Goal: Information Seeking & Learning: Compare options

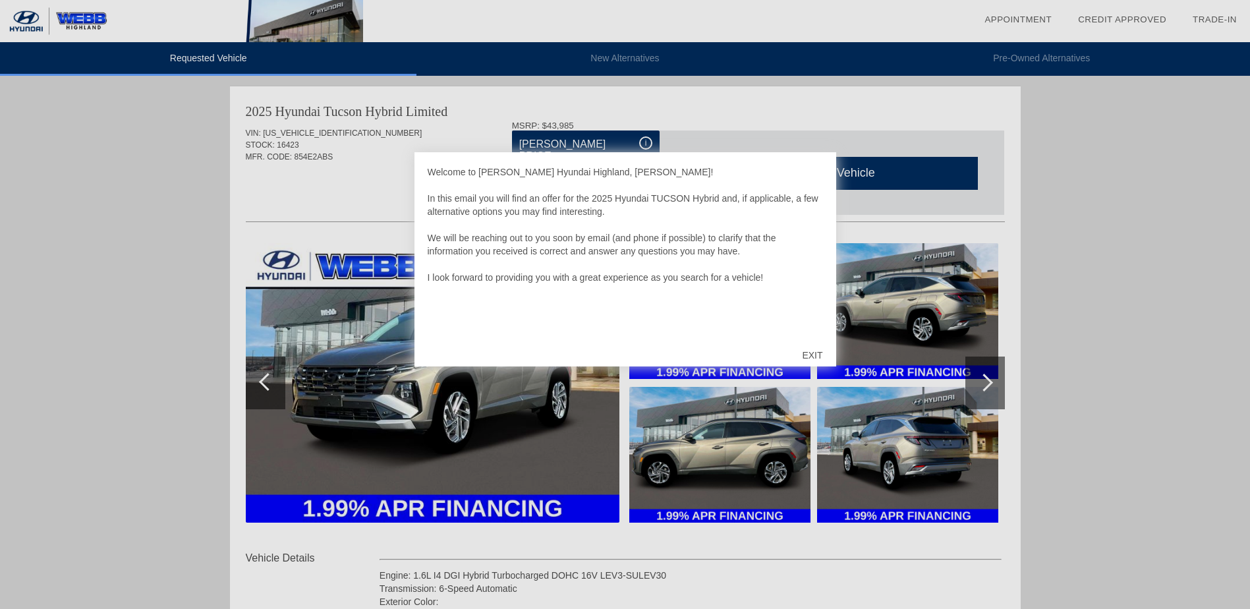
click at [815, 353] on div "EXIT" at bounding box center [812, 356] width 47 height 40
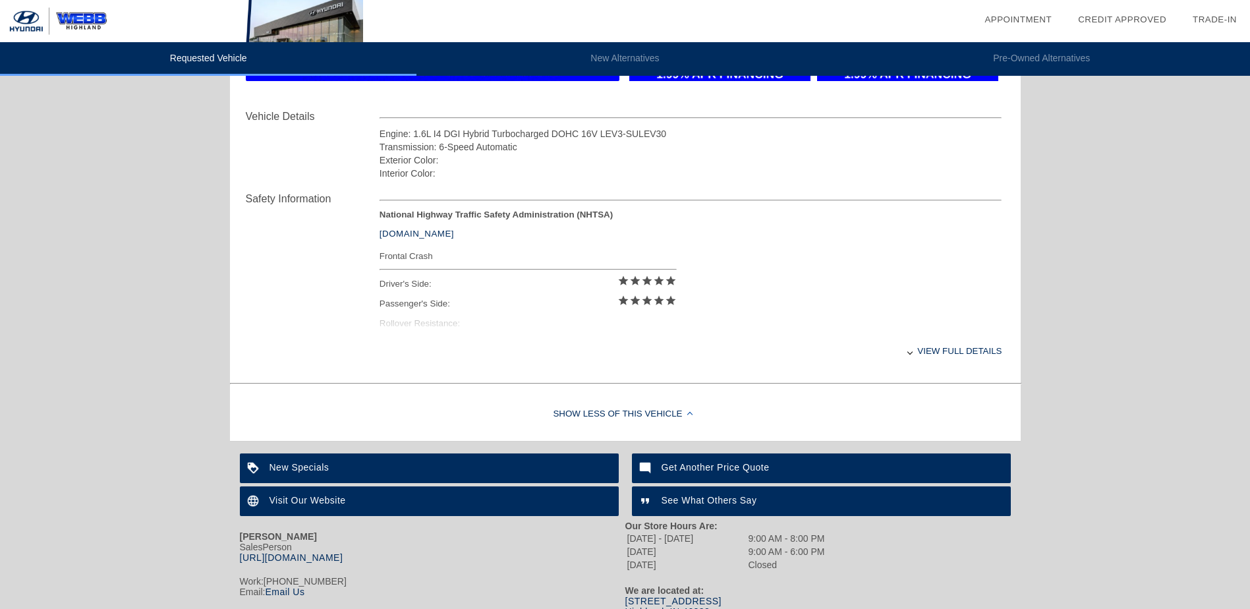
scroll to position [441, 0]
click at [927, 356] on div "View full details" at bounding box center [691, 352] width 623 height 32
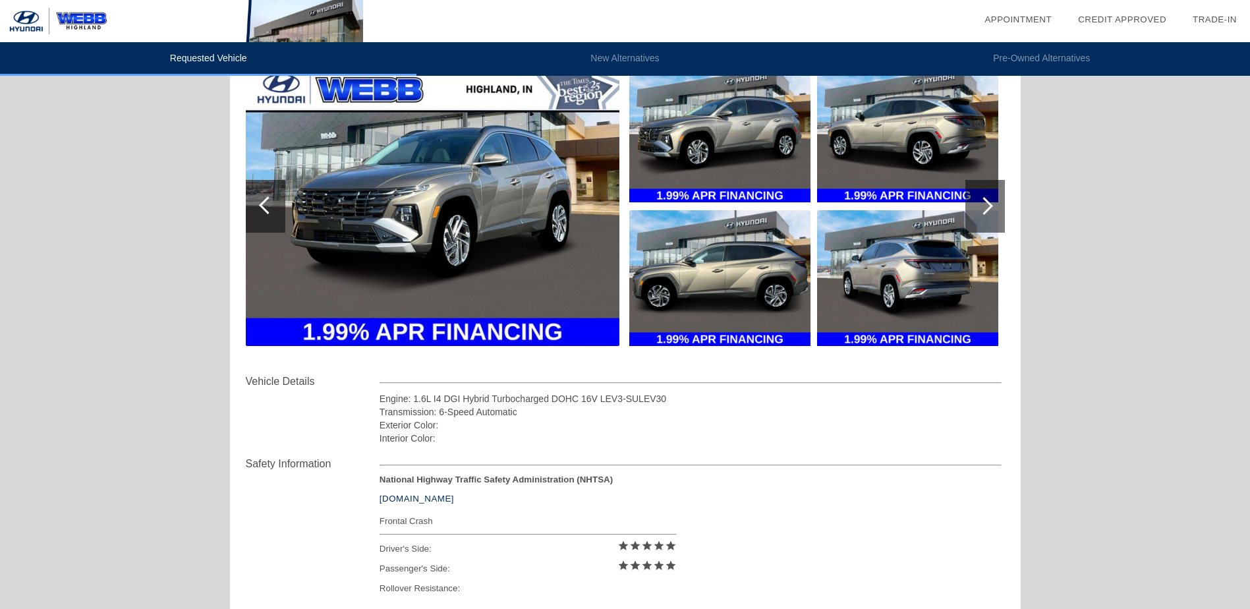
scroll to position [0, 0]
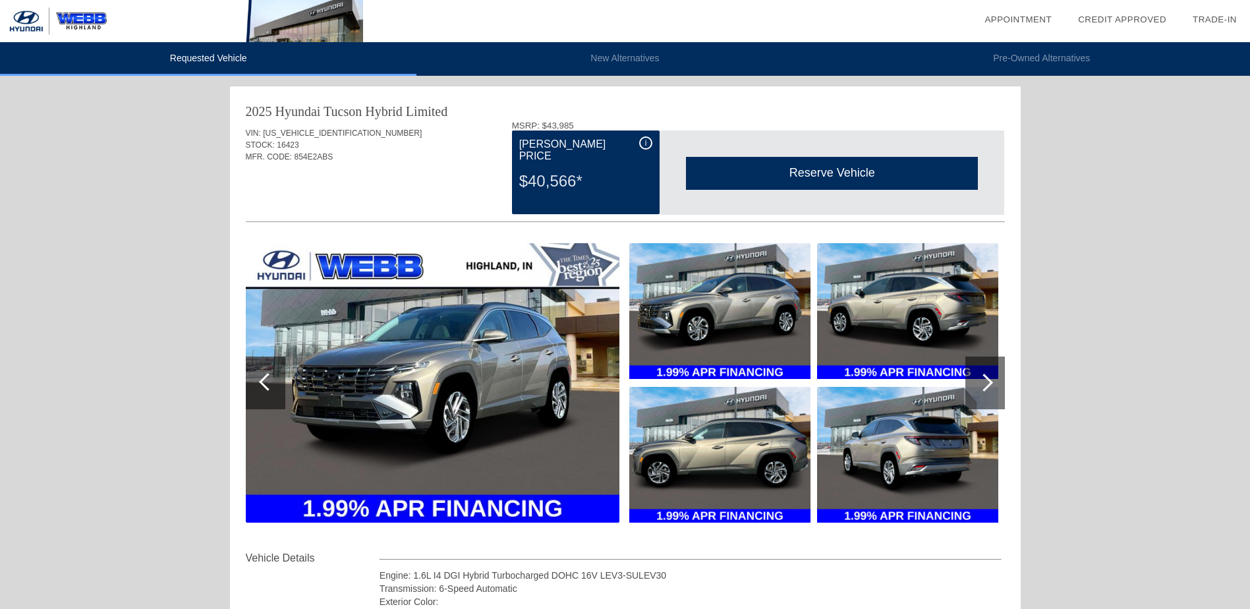
click at [993, 373] on div at bounding box center [986, 383] width 40 height 53
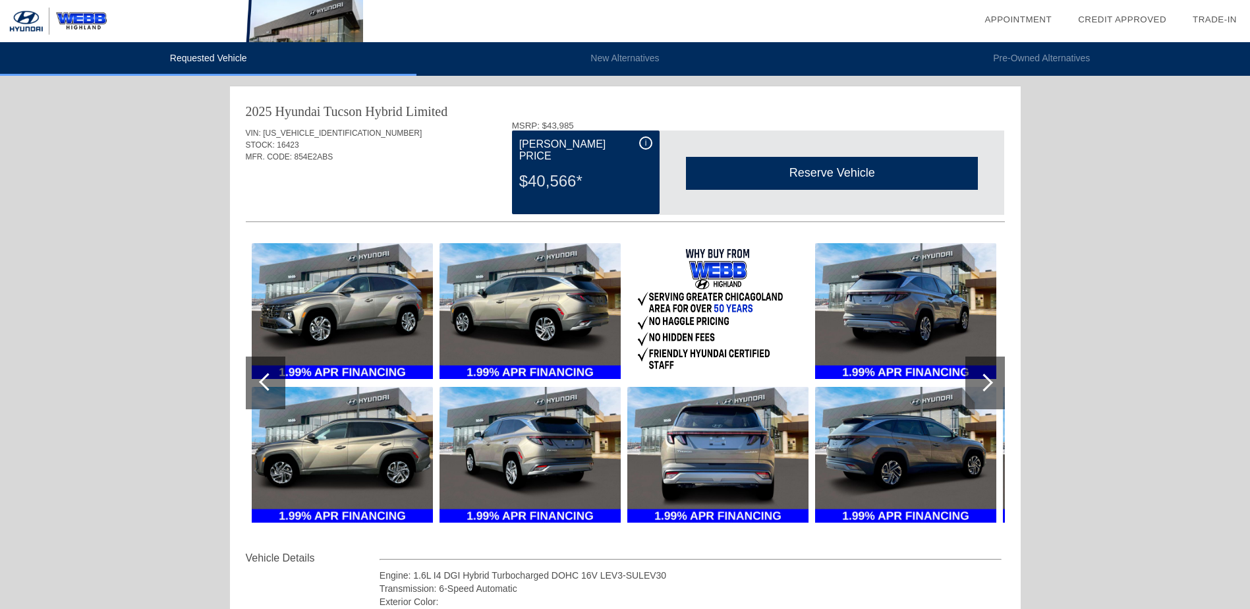
click at [989, 380] on div at bounding box center [985, 383] width 18 height 18
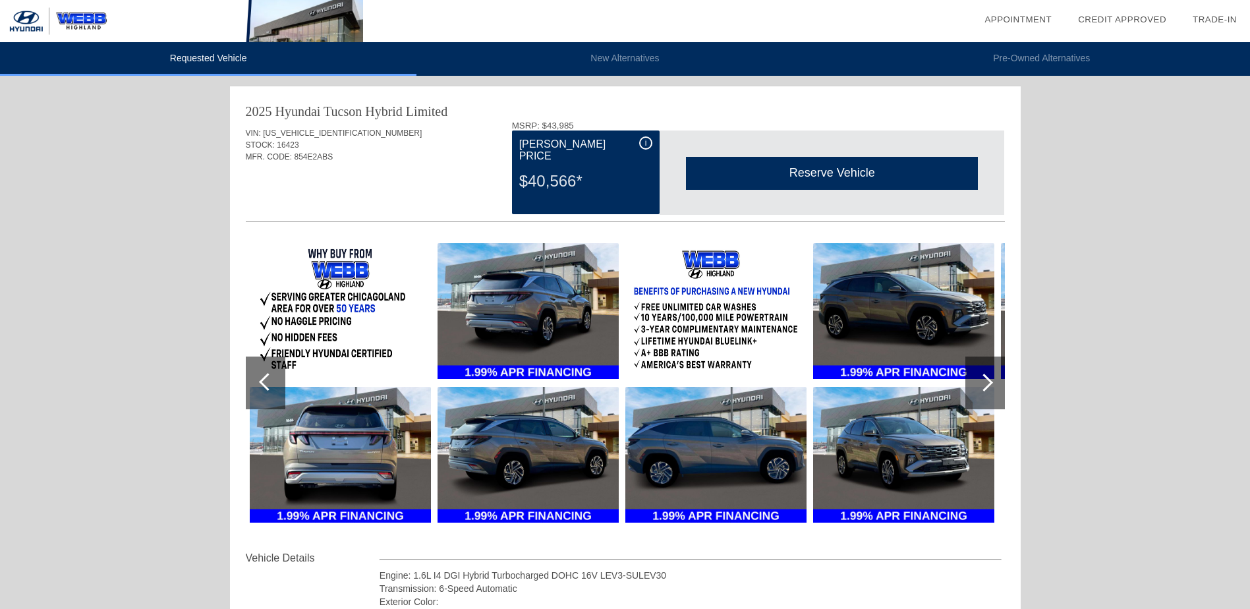
click at [987, 382] on div at bounding box center [985, 383] width 18 height 18
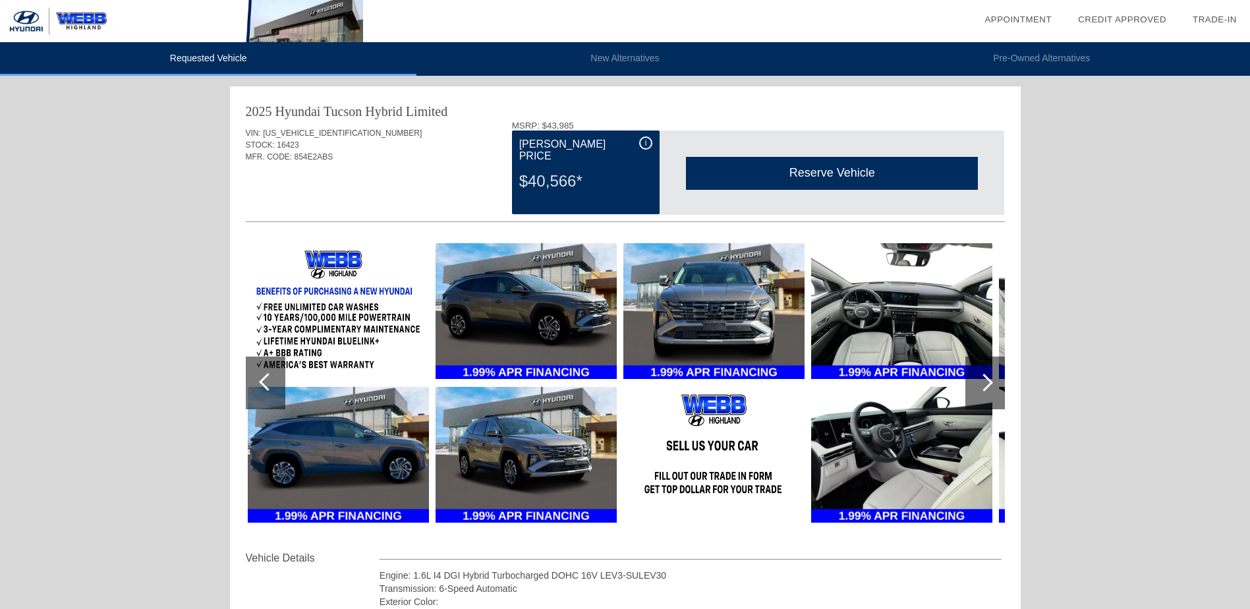
click at [984, 386] on div at bounding box center [985, 383] width 18 height 18
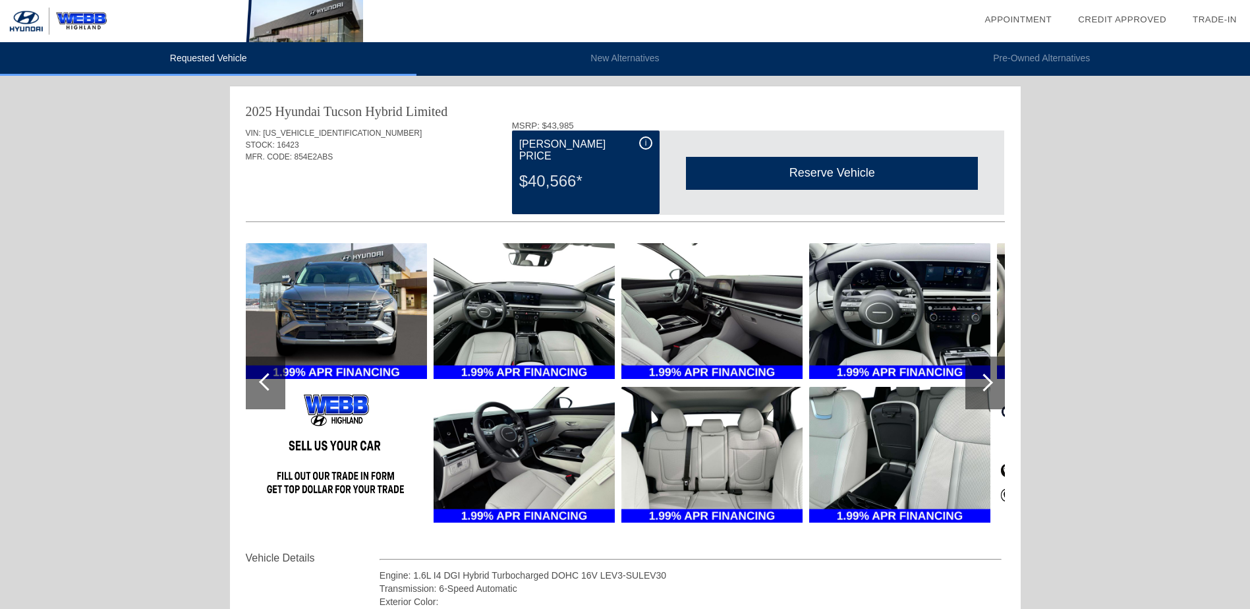
click at [554, 455] on img at bounding box center [524, 455] width 181 height 136
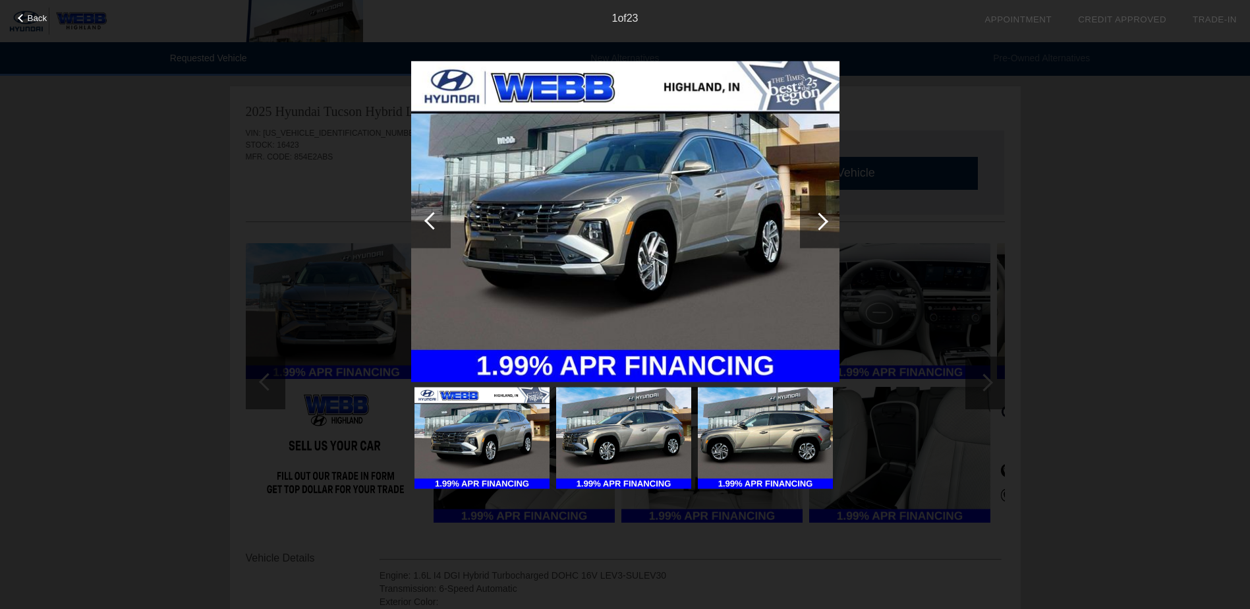
click at [820, 231] on div at bounding box center [820, 221] width 40 height 53
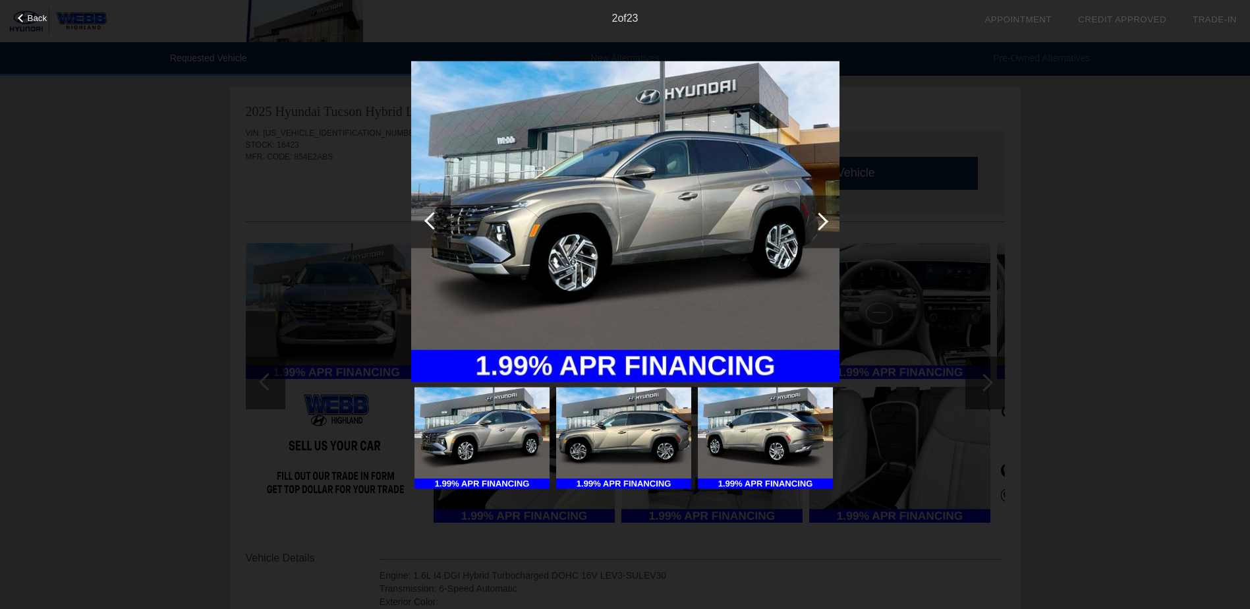
click at [819, 230] on div at bounding box center [820, 221] width 18 height 18
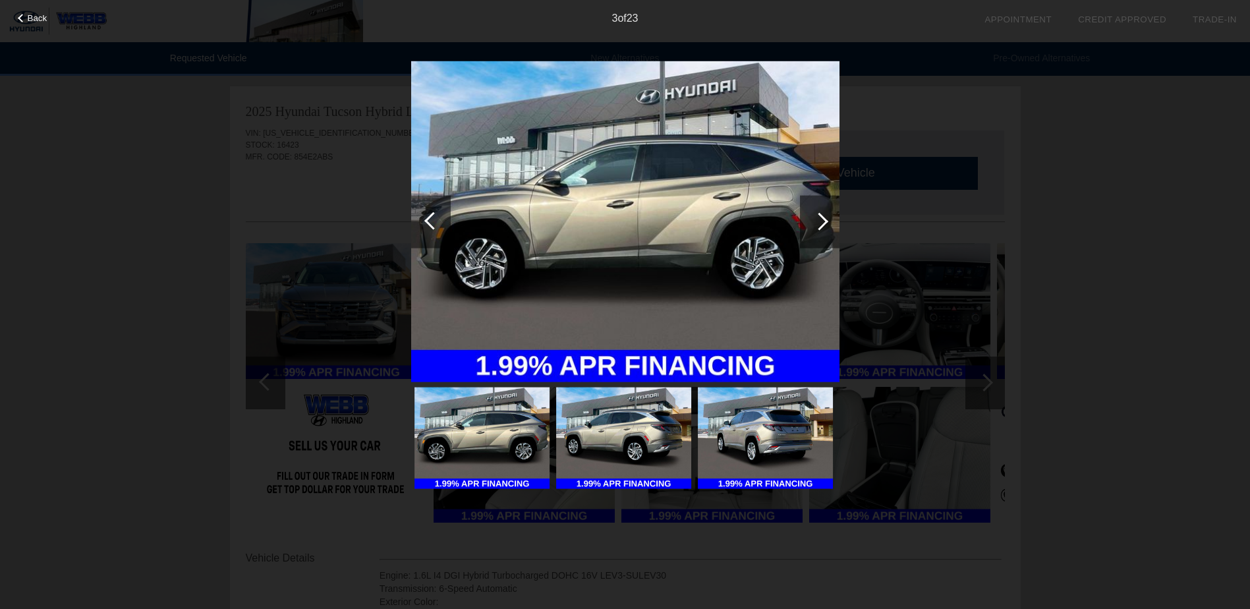
click at [819, 231] on div at bounding box center [820, 221] width 40 height 53
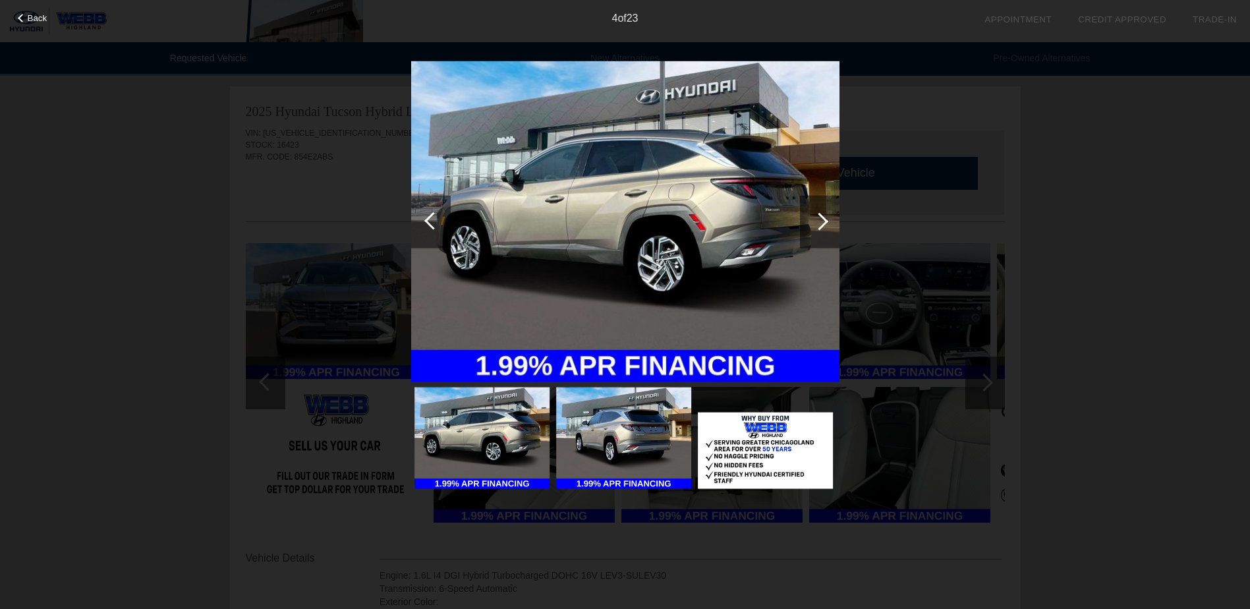
click at [820, 231] on div at bounding box center [820, 221] width 40 height 53
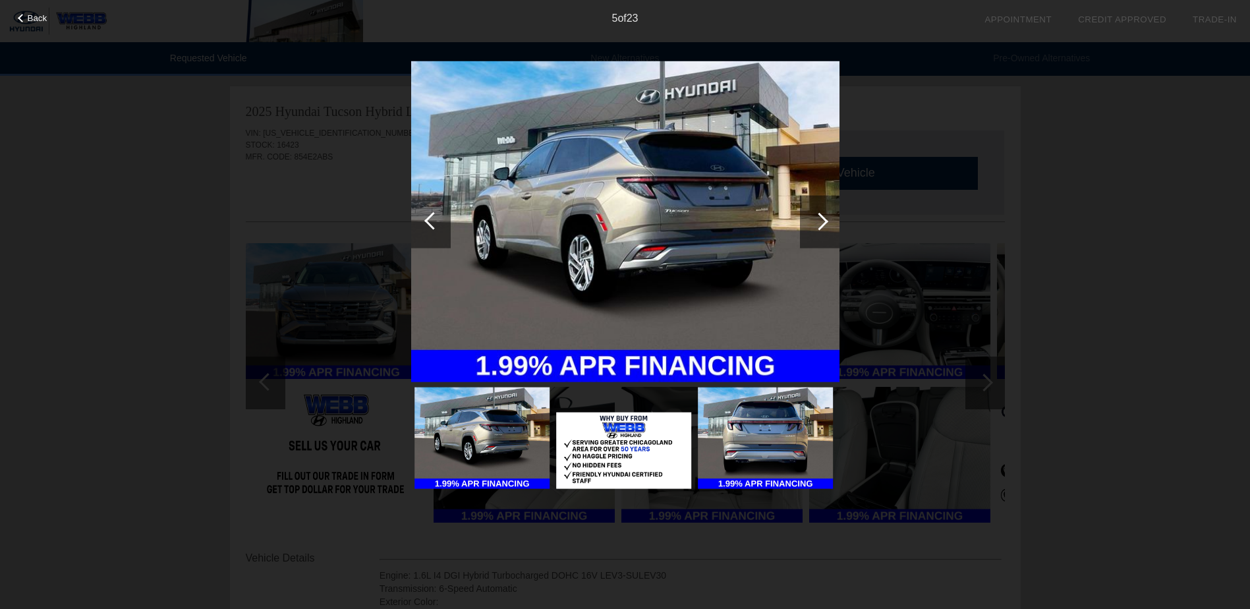
click at [820, 231] on div at bounding box center [820, 221] width 40 height 53
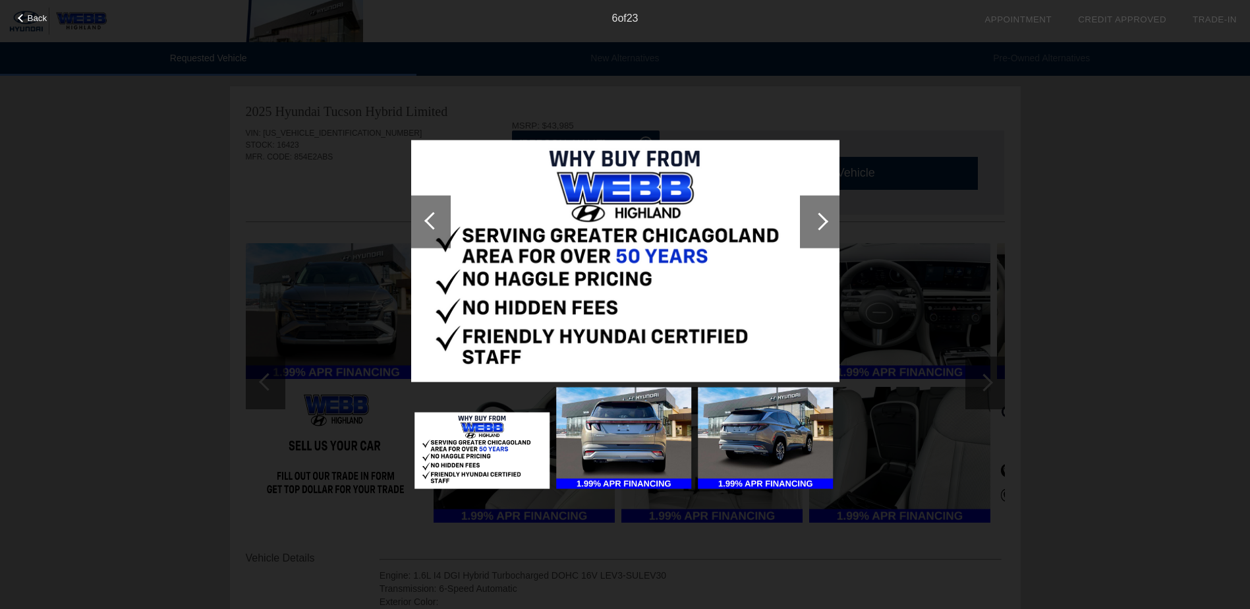
click at [820, 231] on div at bounding box center [820, 221] width 40 height 53
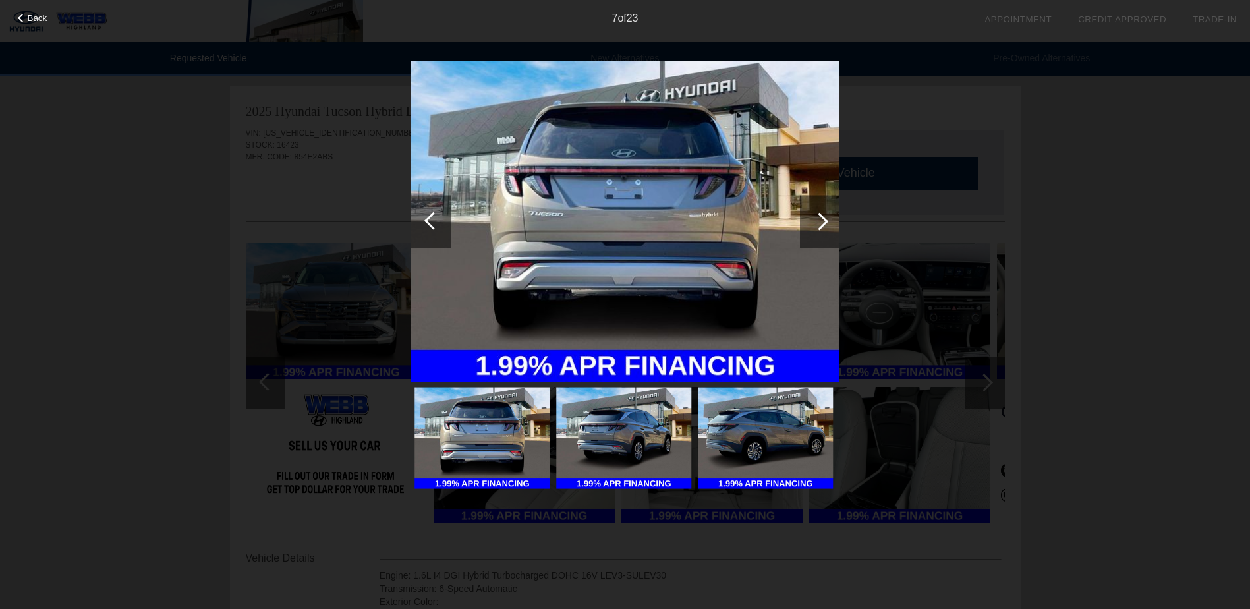
click at [820, 231] on div at bounding box center [820, 221] width 40 height 53
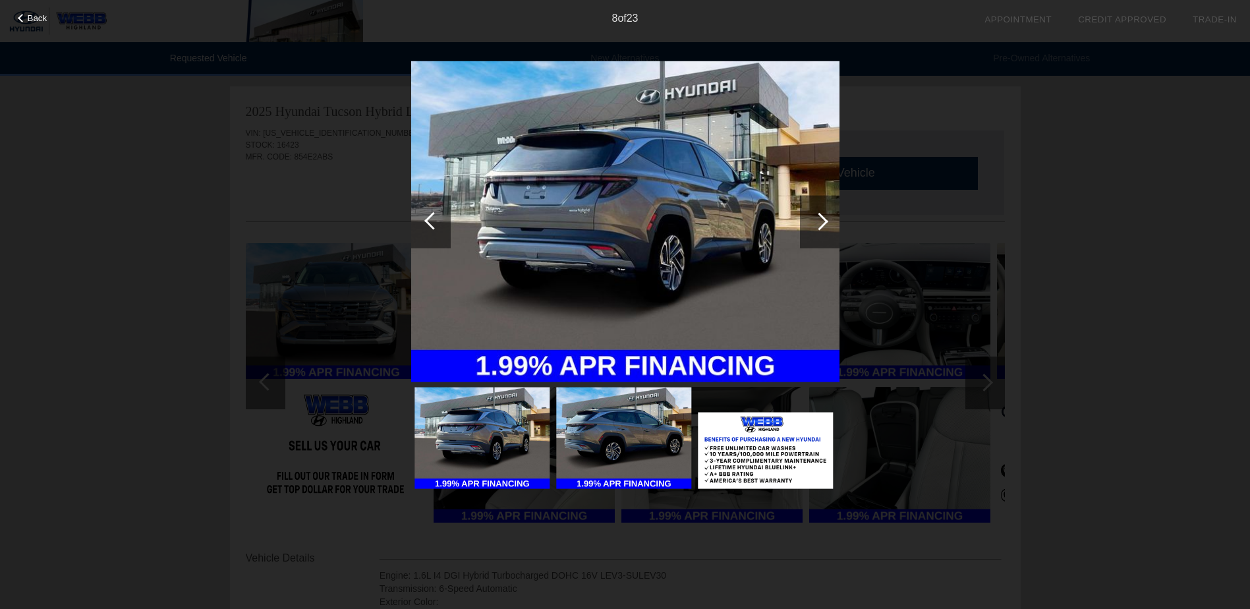
click at [820, 231] on div at bounding box center [820, 221] width 40 height 53
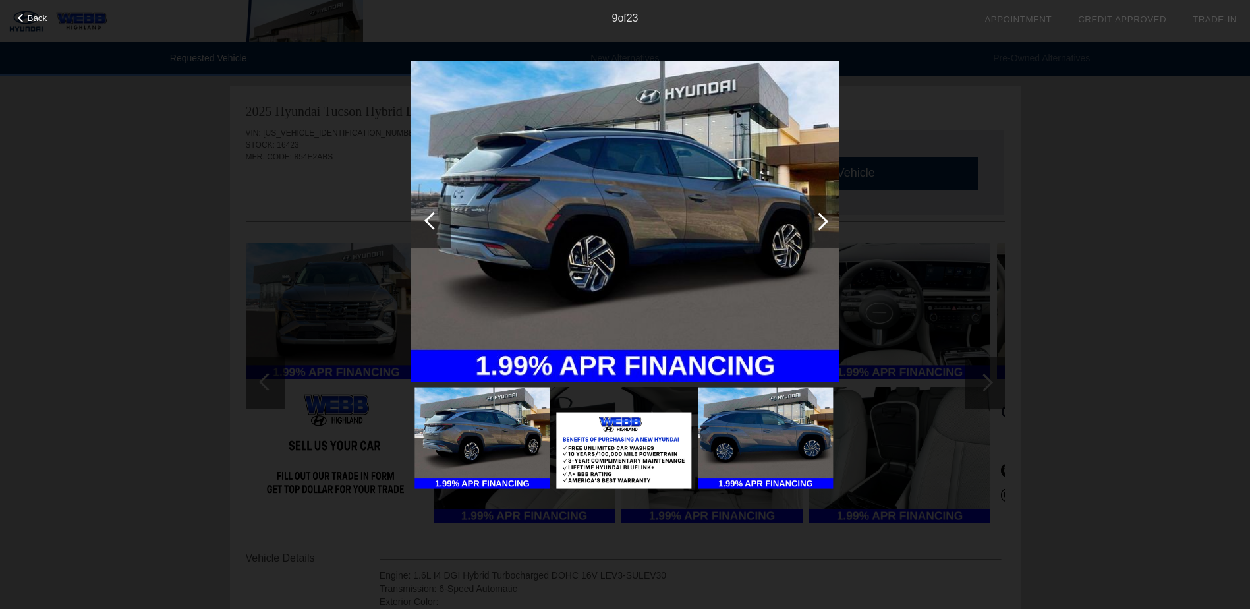
click at [819, 231] on div at bounding box center [820, 221] width 40 height 53
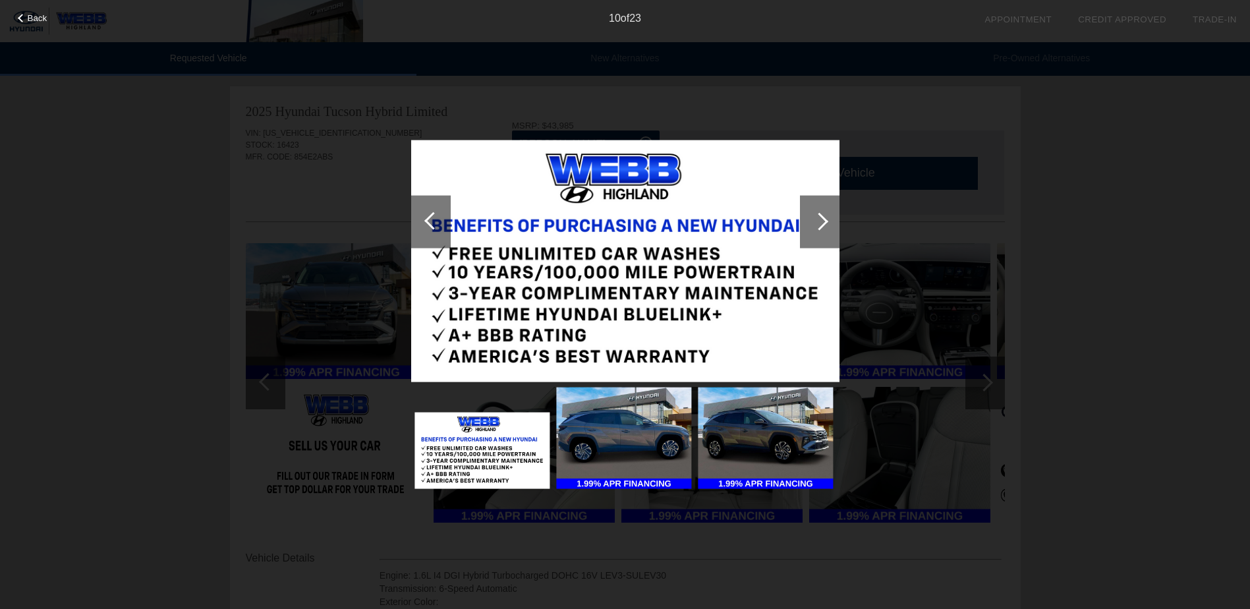
click at [819, 231] on div at bounding box center [820, 221] width 40 height 53
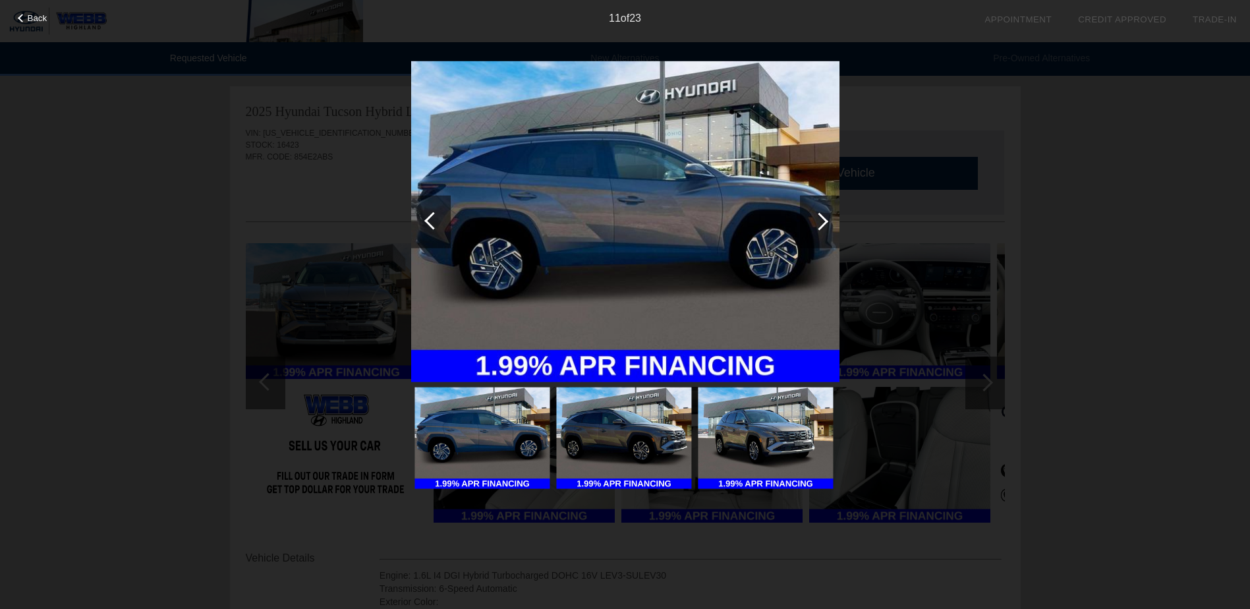
click at [819, 231] on div at bounding box center [820, 221] width 40 height 53
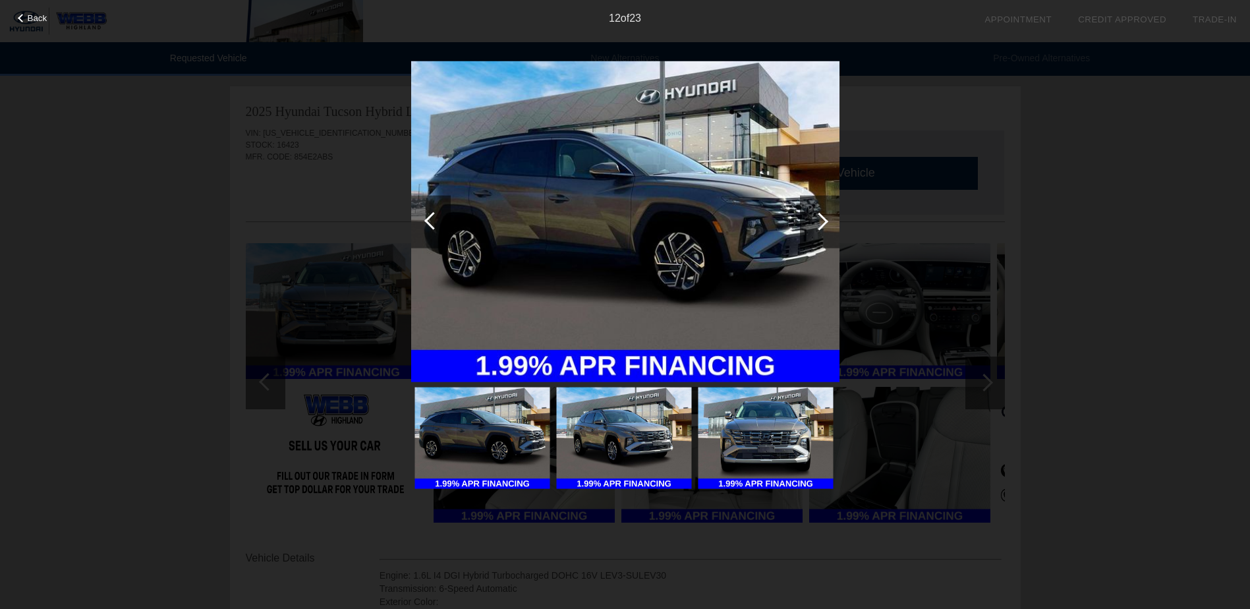
click at [819, 231] on div at bounding box center [820, 221] width 40 height 53
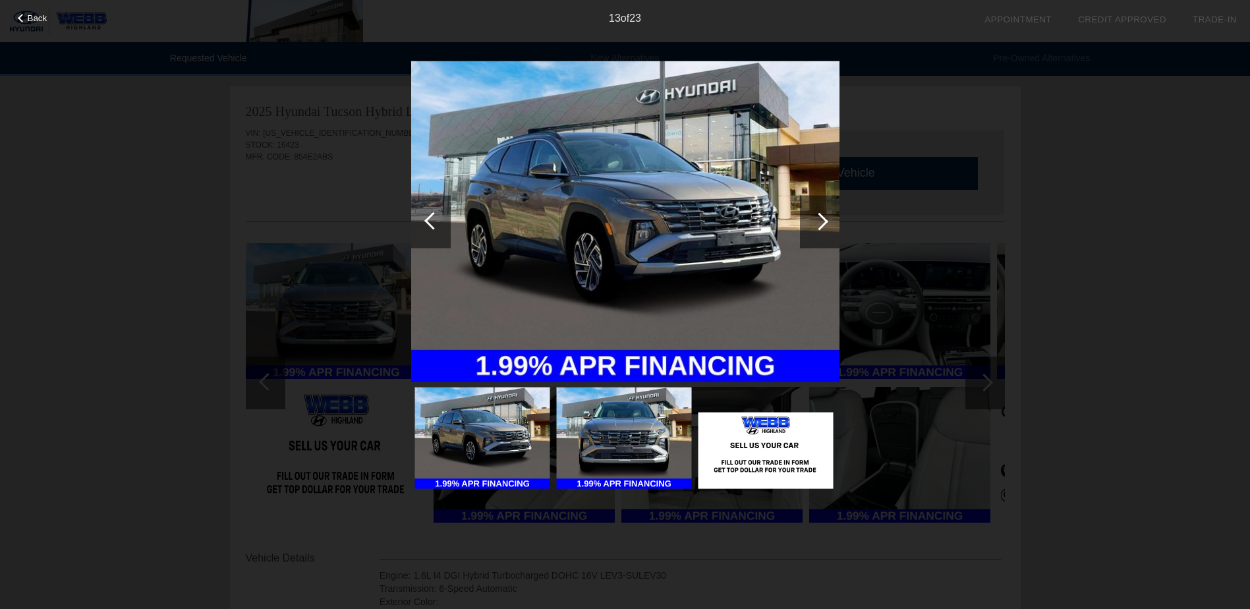
click at [819, 231] on div at bounding box center [820, 221] width 40 height 53
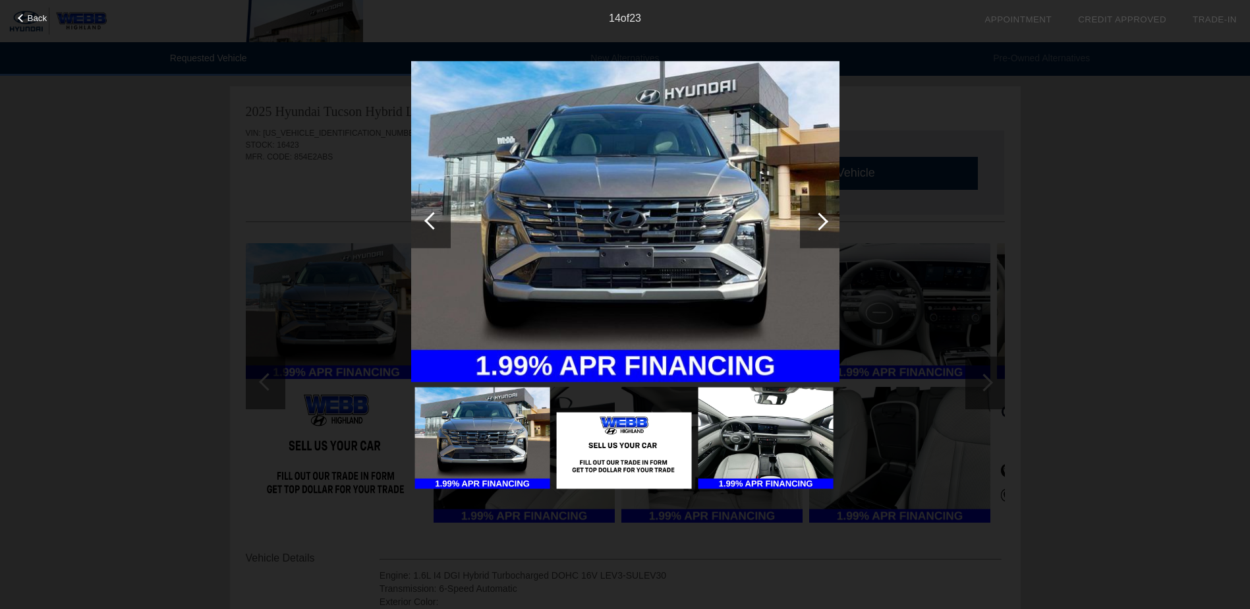
click at [819, 231] on div at bounding box center [820, 221] width 40 height 53
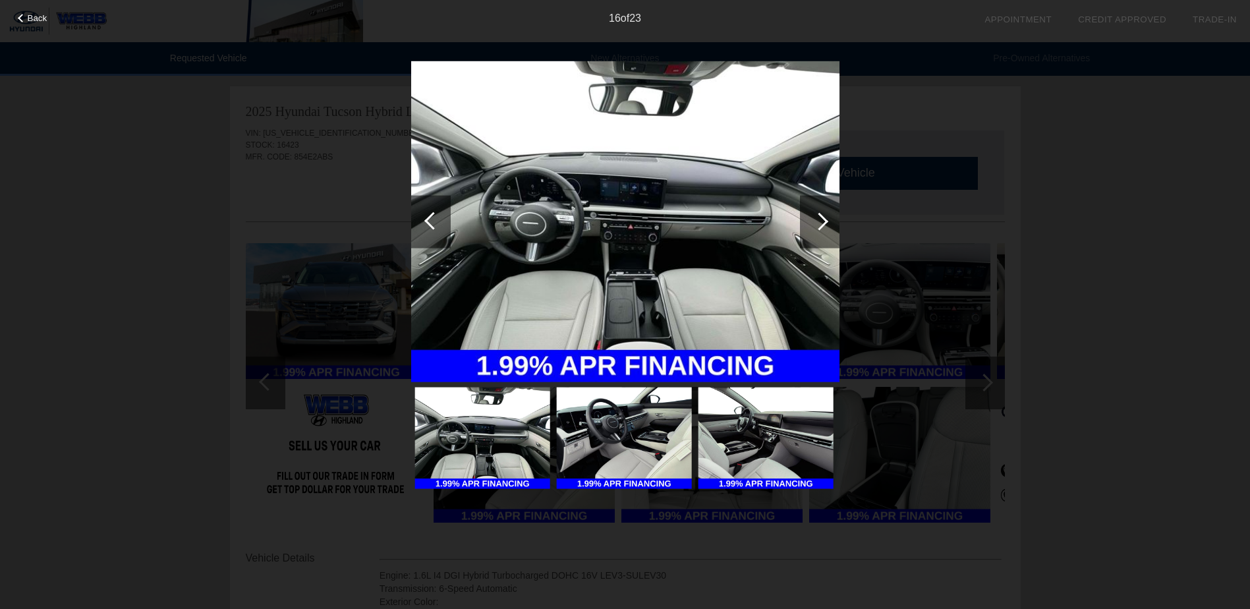
click at [819, 231] on div at bounding box center [820, 221] width 40 height 53
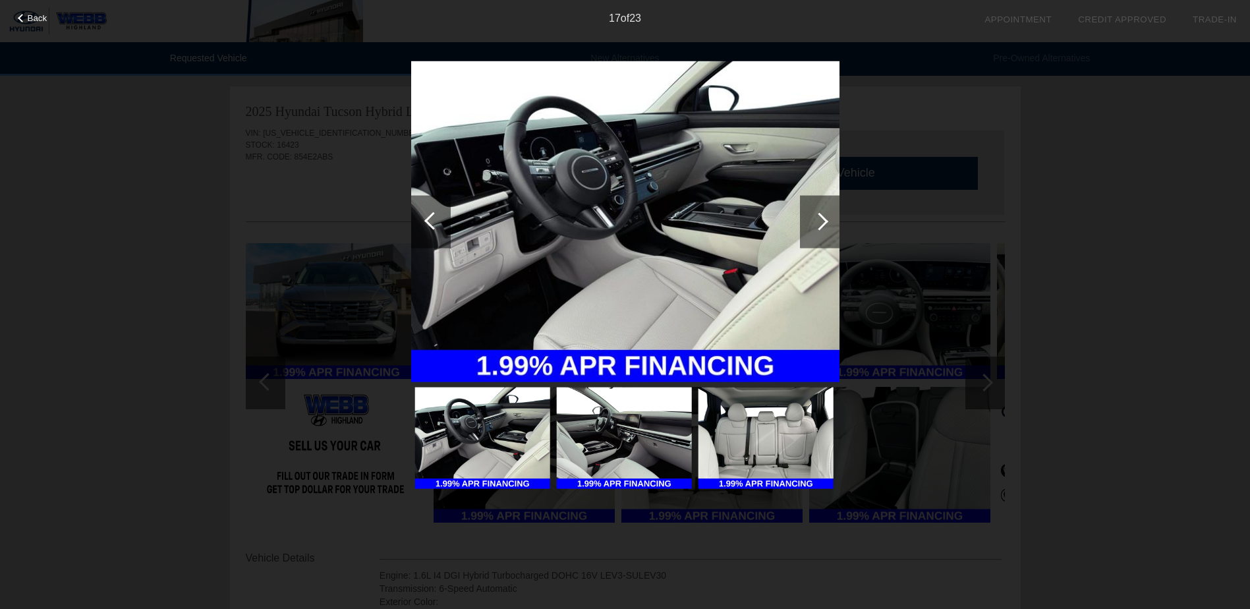
click at [521, 413] on img at bounding box center [482, 439] width 135 height 102
click at [734, 438] on img at bounding box center [765, 439] width 135 height 102
click at [436, 209] on div at bounding box center [431, 221] width 40 height 53
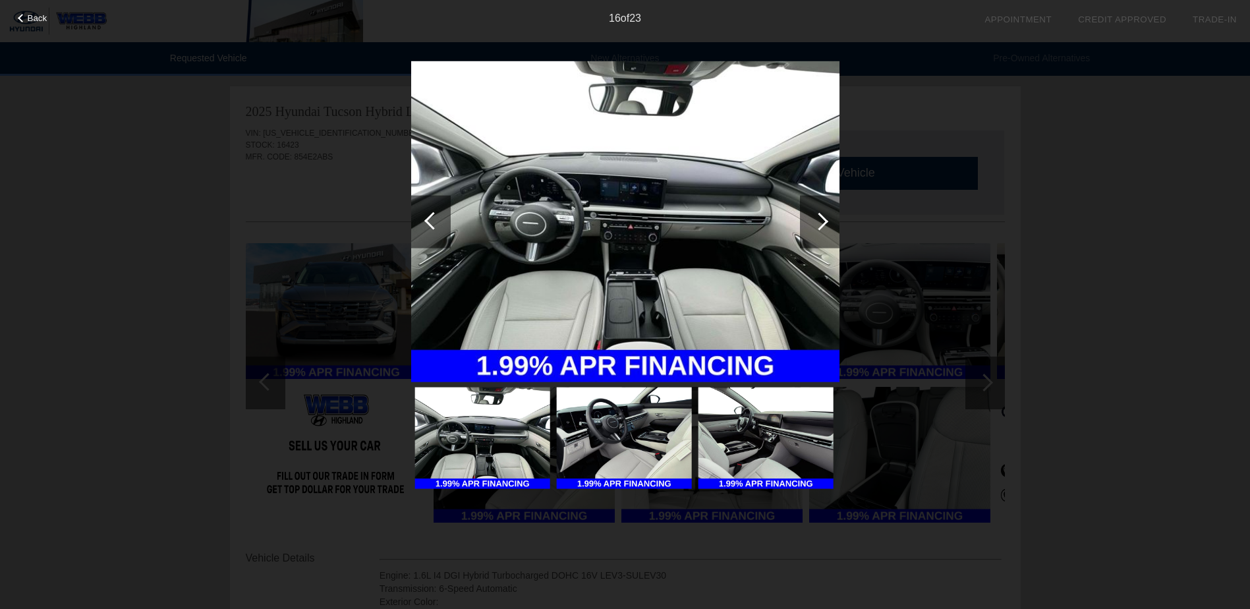
click at [436, 209] on div at bounding box center [431, 221] width 40 height 53
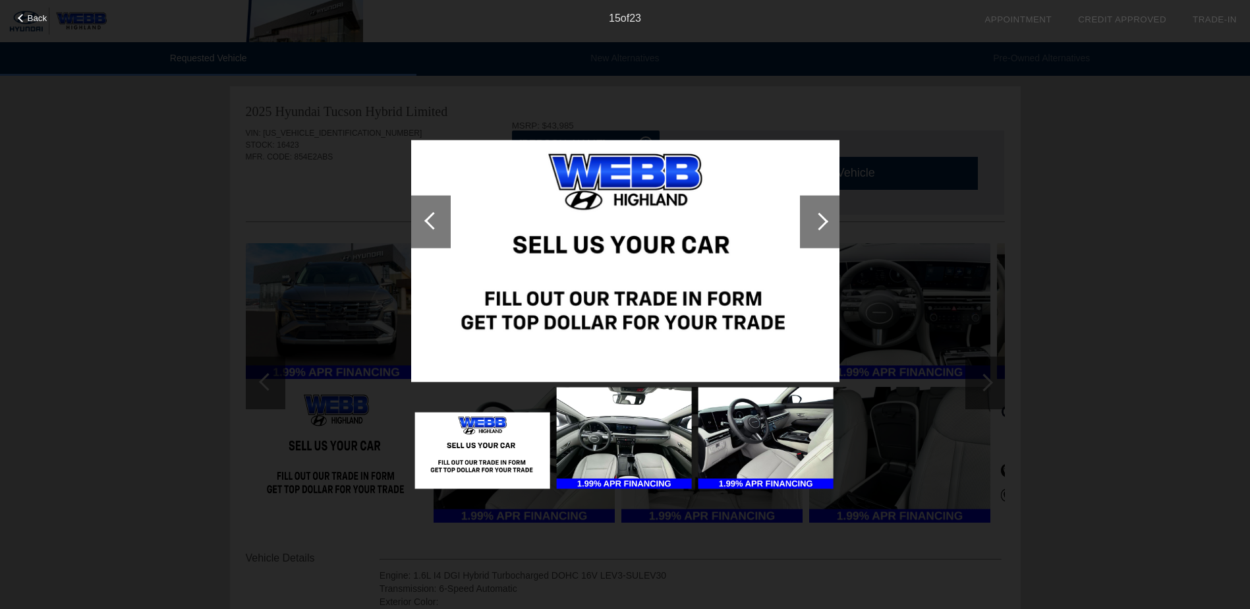
click at [800, 215] on div at bounding box center [820, 221] width 40 height 53
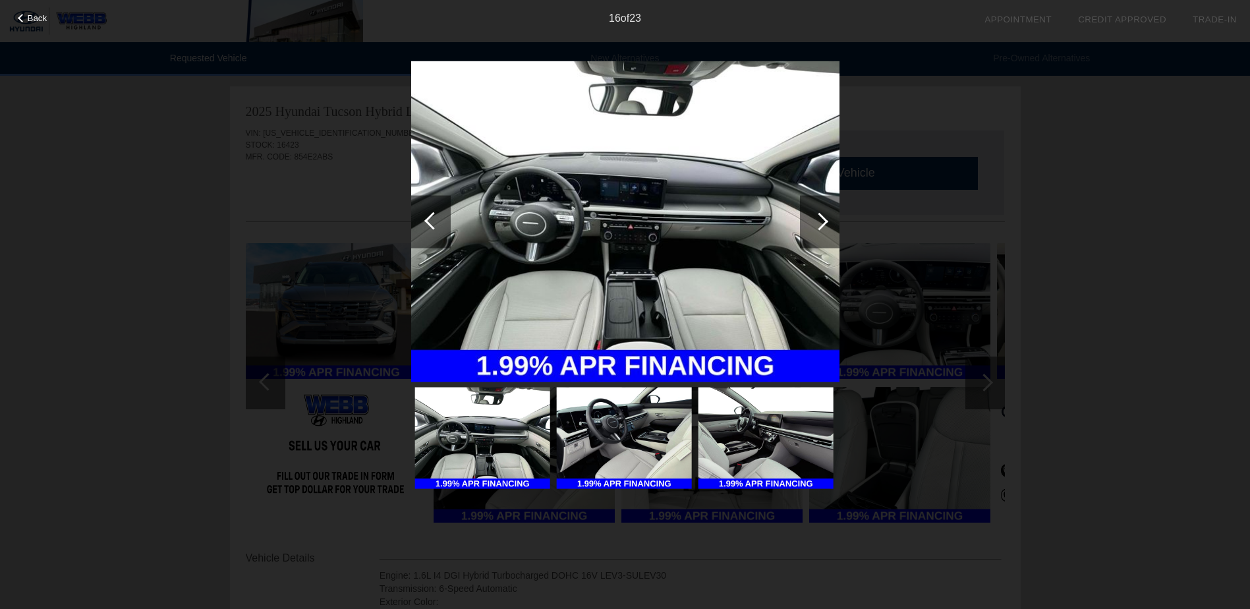
click at [809, 215] on div at bounding box center [820, 221] width 40 height 53
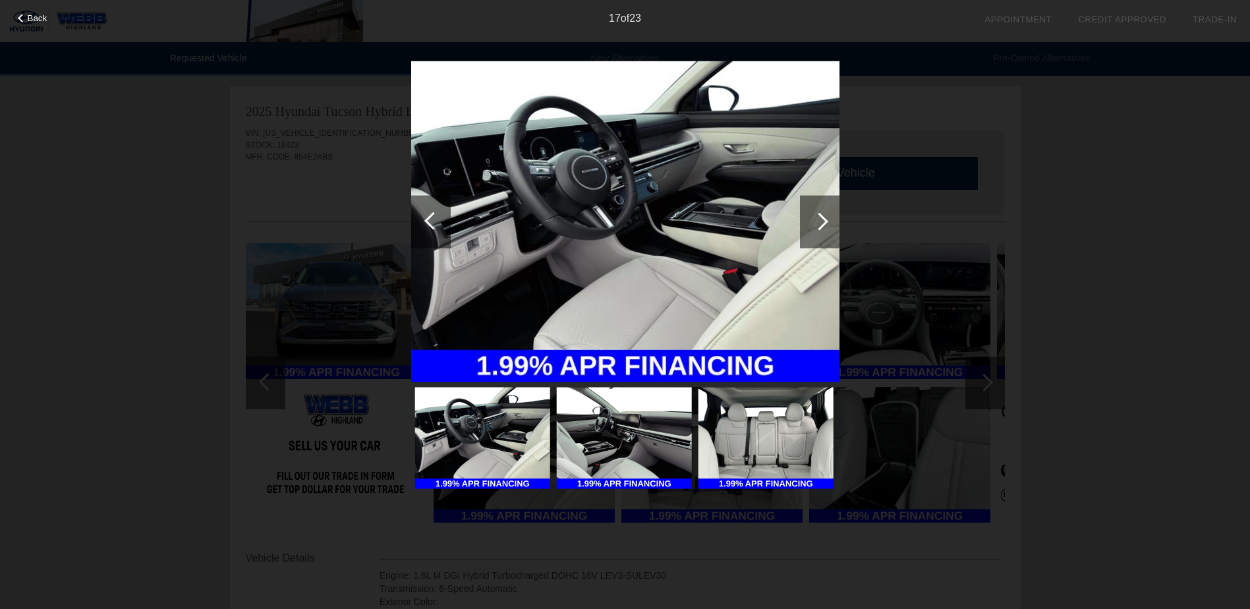
click at [809, 215] on div at bounding box center [820, 221] width 40 height 53
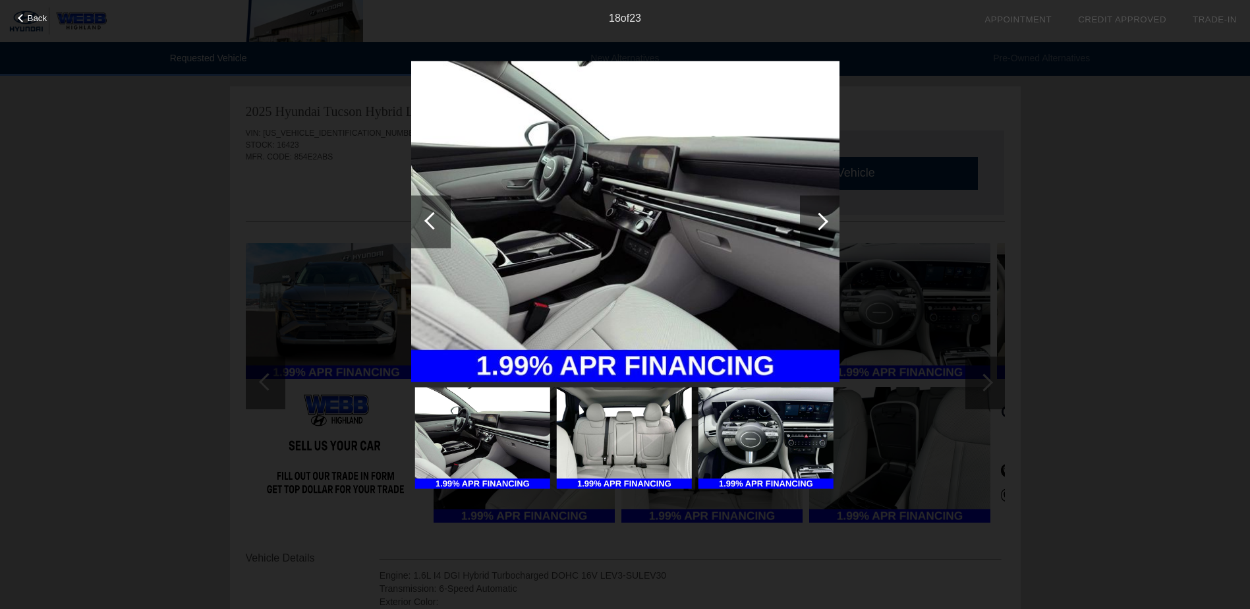
click at [809, 215] on div at bounding box center [820, 221] width 40 height 53
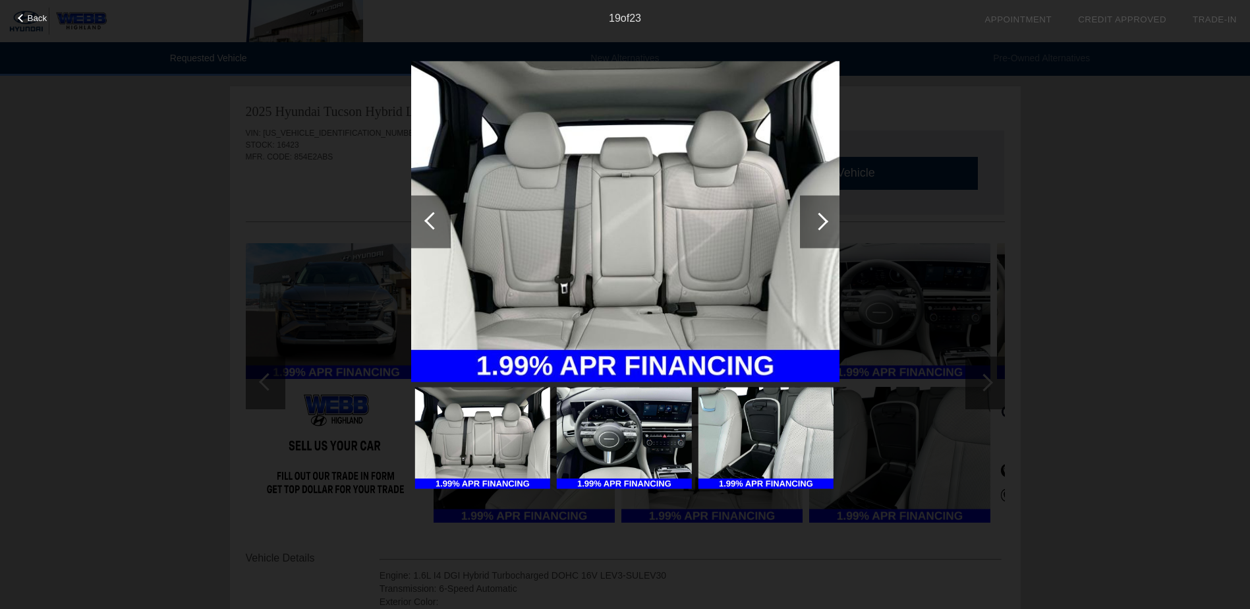
click at [824, 216] on div at bounding box center [820, 221] width 40 height 53
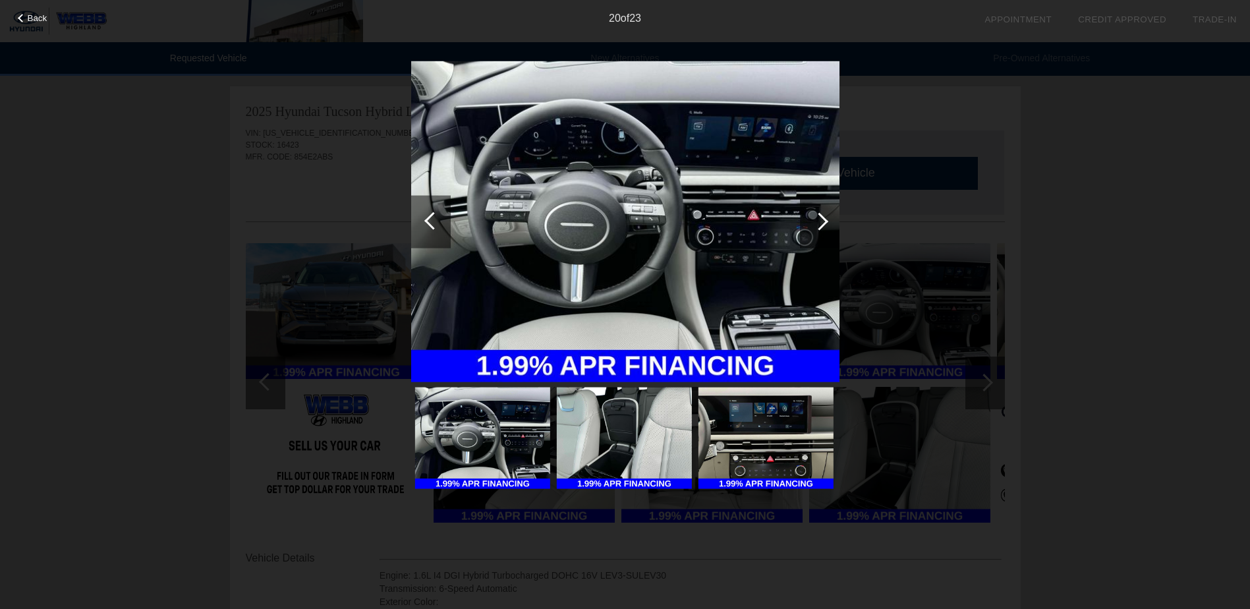
click at [200, 234] on div "Back 20 of 23" at bounding box center [625, 304] width 1250 height 609
click at [32, 18] on span "Back" at bounding box center [38, 18] width 20 height 10
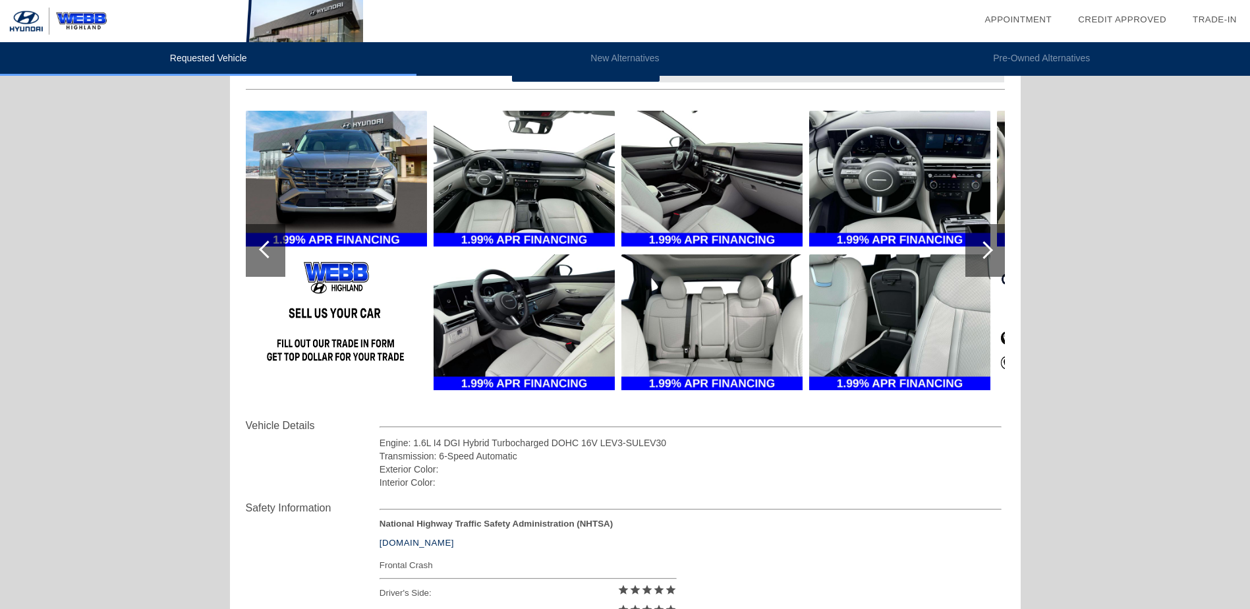
scroll to position [132, 0]
click at [977, 257] on div at bounding box center [986, 251] width 40 height 53
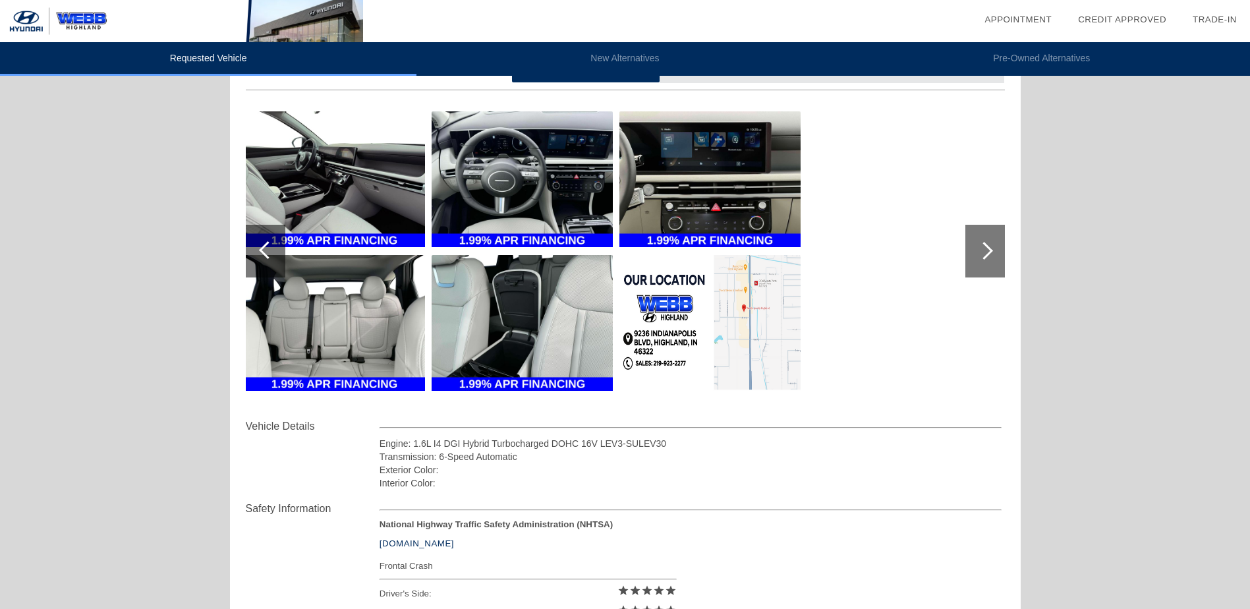
click at [636, 335] on img at bounding box center [710, 323] width 181 height 136
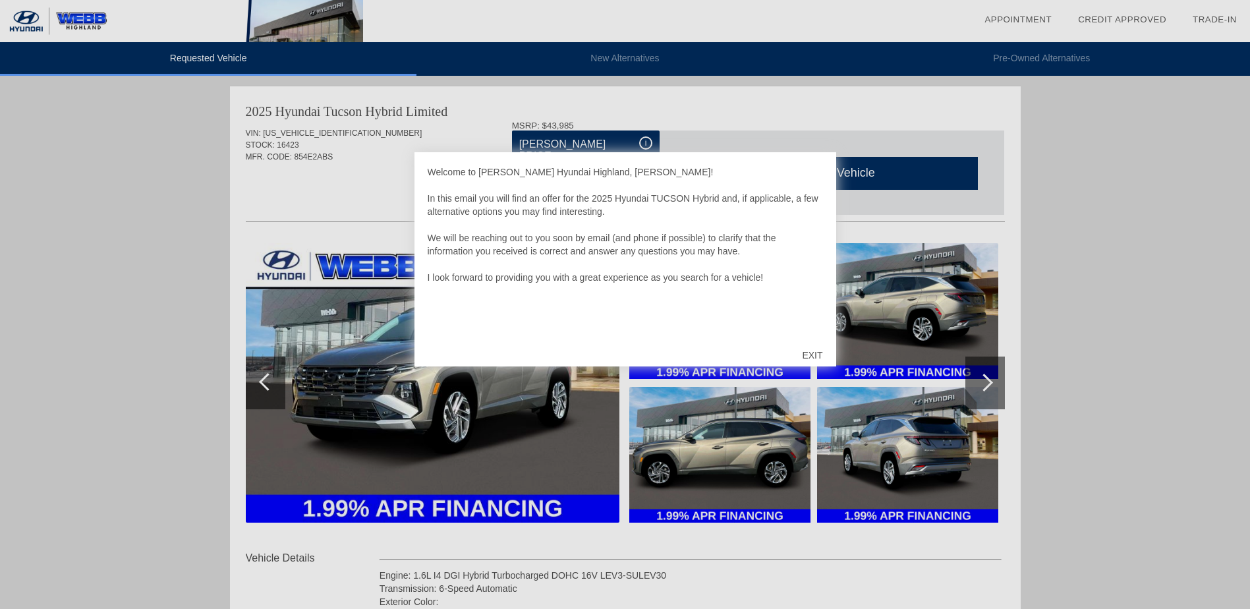
scroll to position [132, 0]
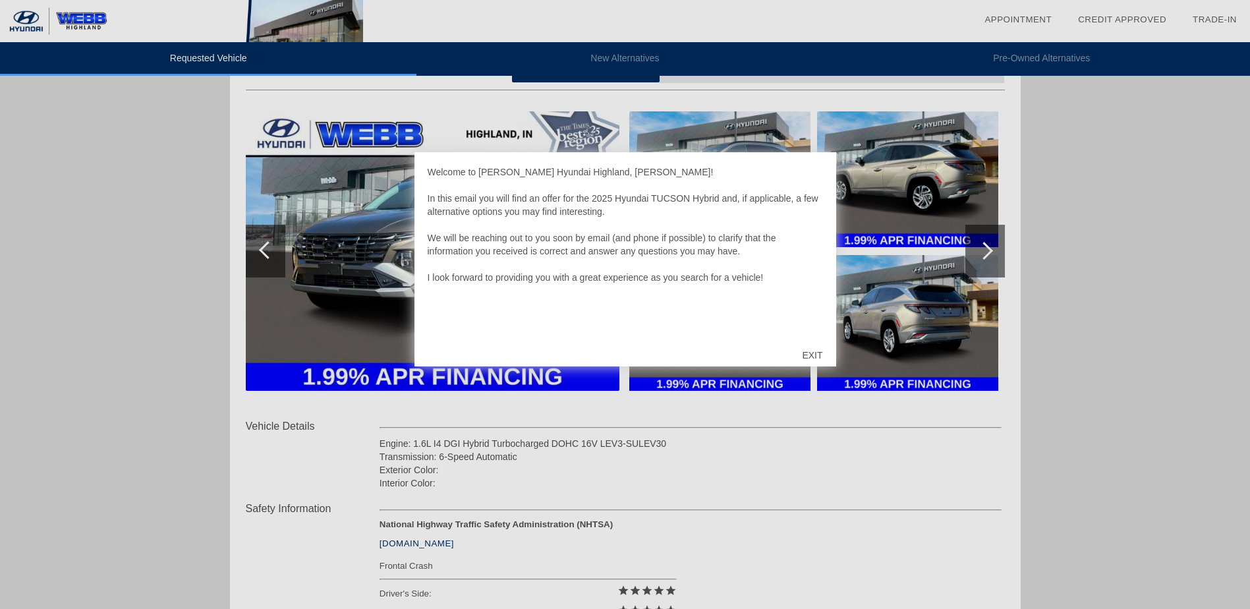
click at [80, 90] on div at bounding box center [625, 304] width 1250 height 609
click at [833, 349] on div "EXIT" at bounding box center [812, 356] width 47 height 40
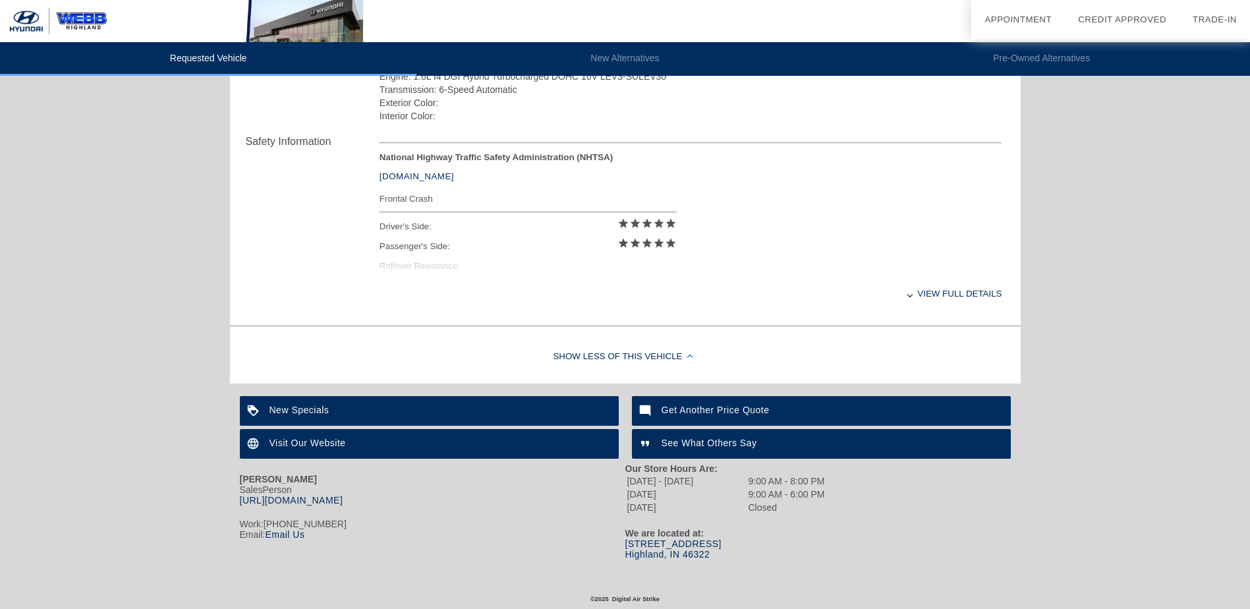
scroll to position [507, 0]
click at [974, 283] on div "View full details" at bounding box center [691, 294] width 623 height 32
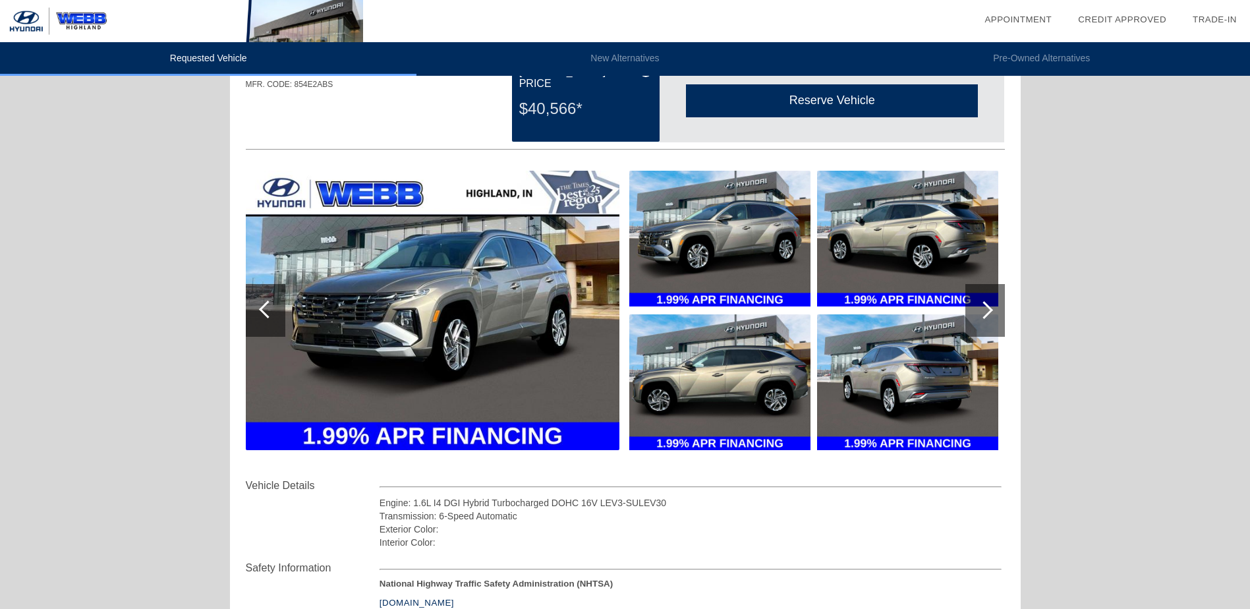
scroll to position [0, 0]
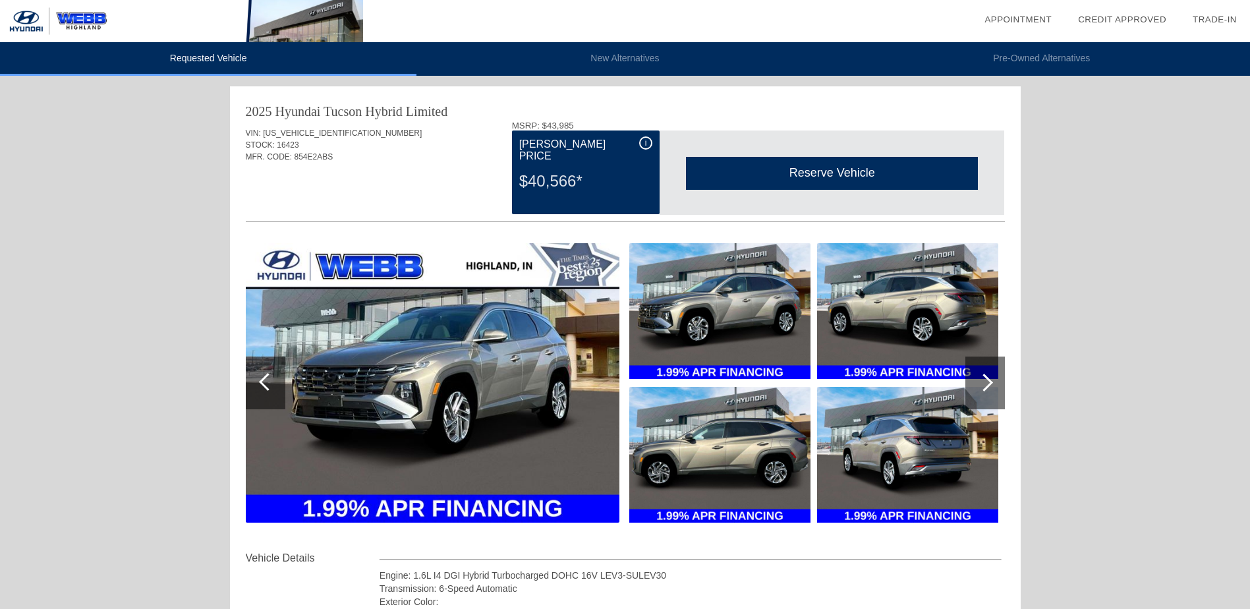
click at [620, 58] on li "New Alternatives" at bounding box center [625, 59] width 417 height 34
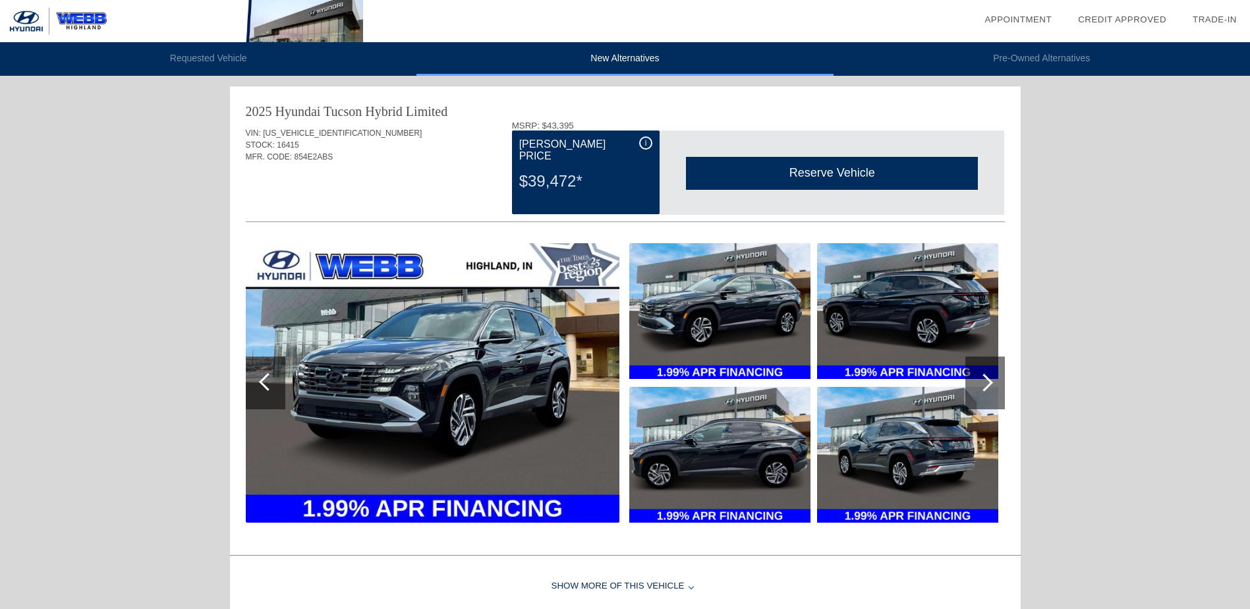
click at [1001, 377] on div at bounding box center [986, 383] width 40 height 53
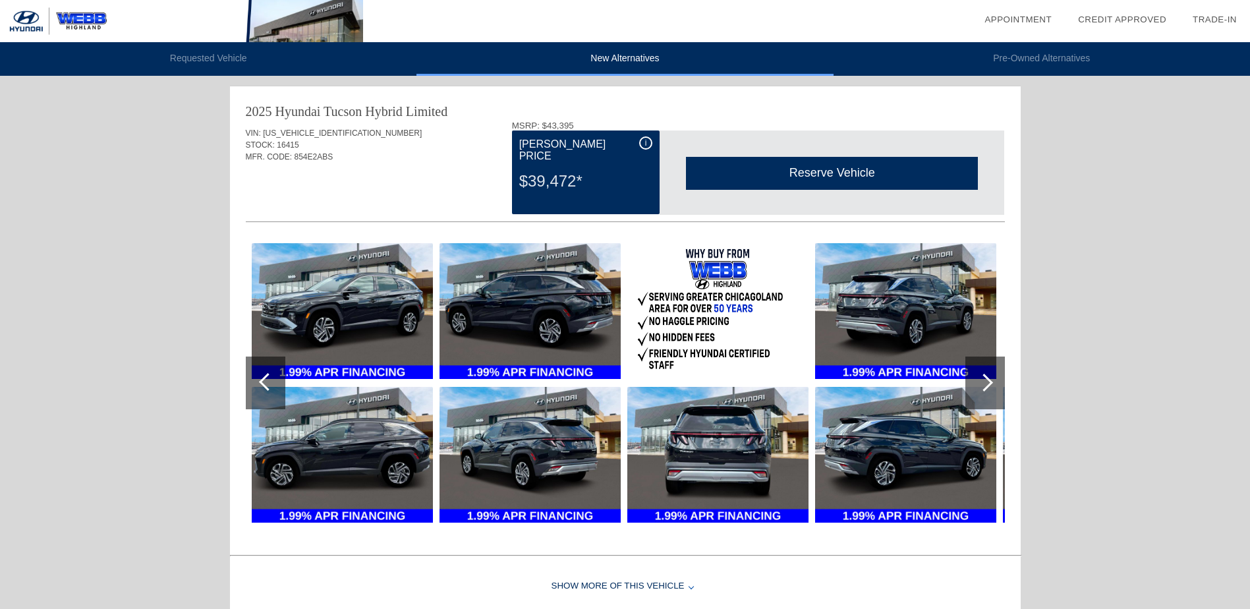
click at [999, 378] on div at bounding box center [986, 383] width 40 height 53
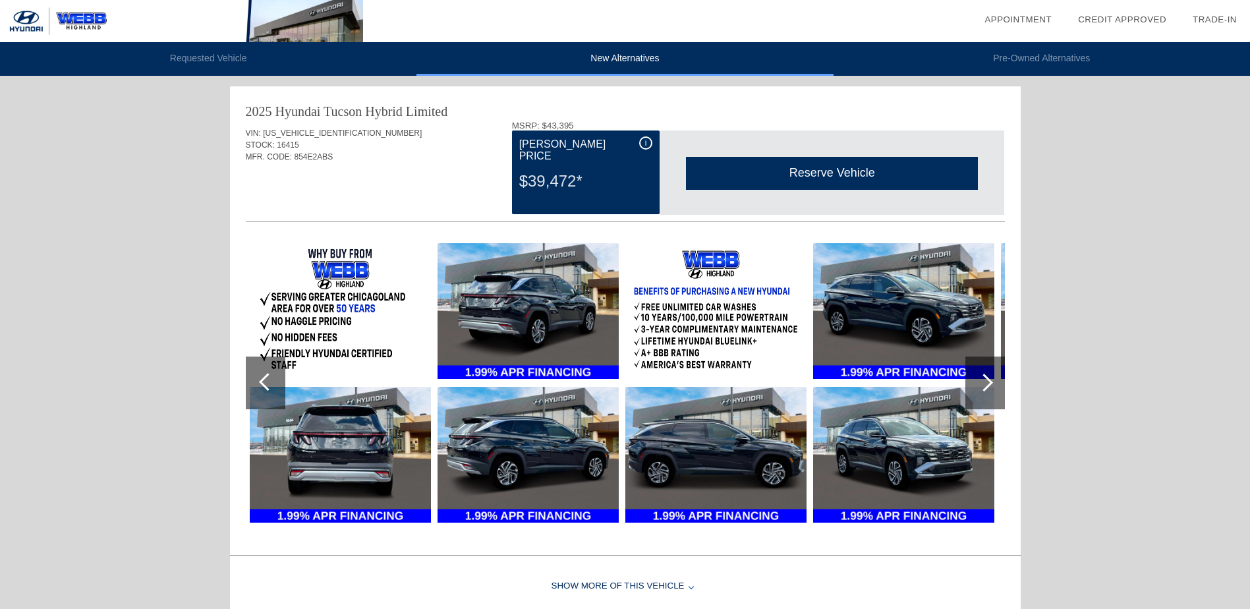
click at [994, 392] on div at bounding box center [986, 383] width 40 height 53
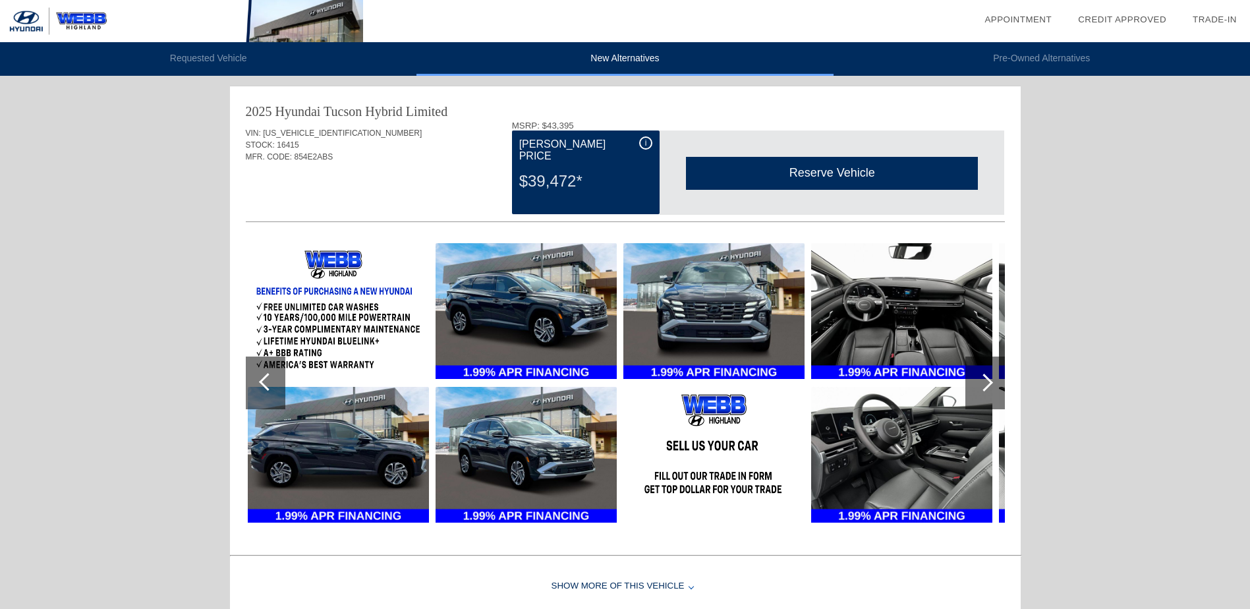
click at [989, 386] on div at bounding box center [985, 383] width 18 height 18
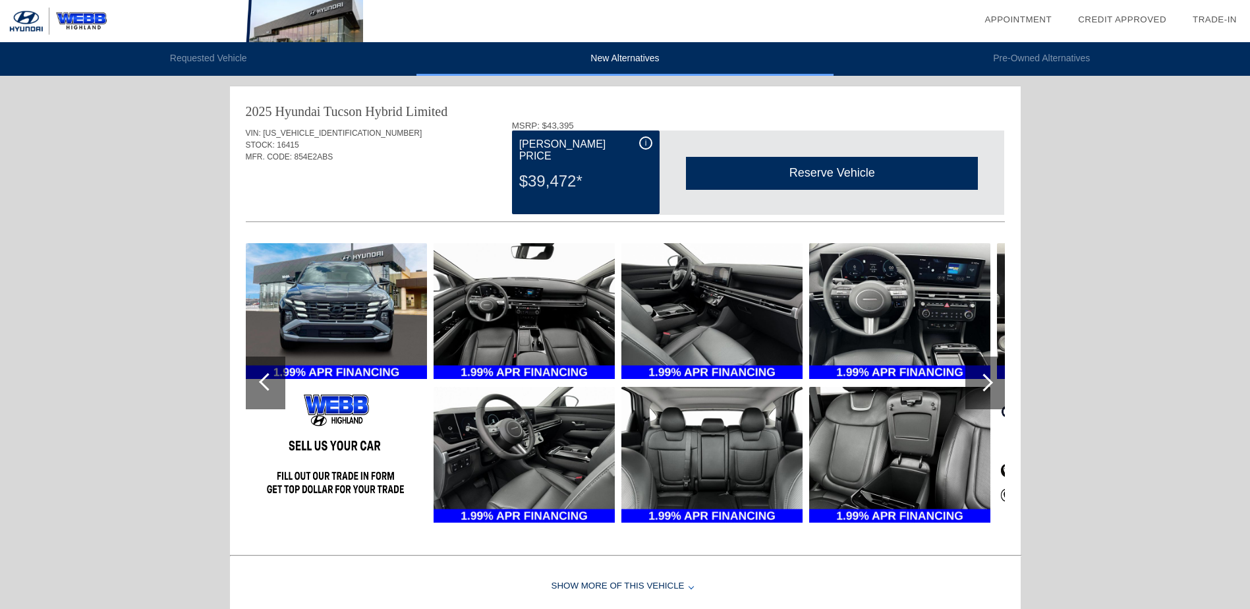
click at [986, 382] on div at bounding box center [985, 383] width 18 height 18
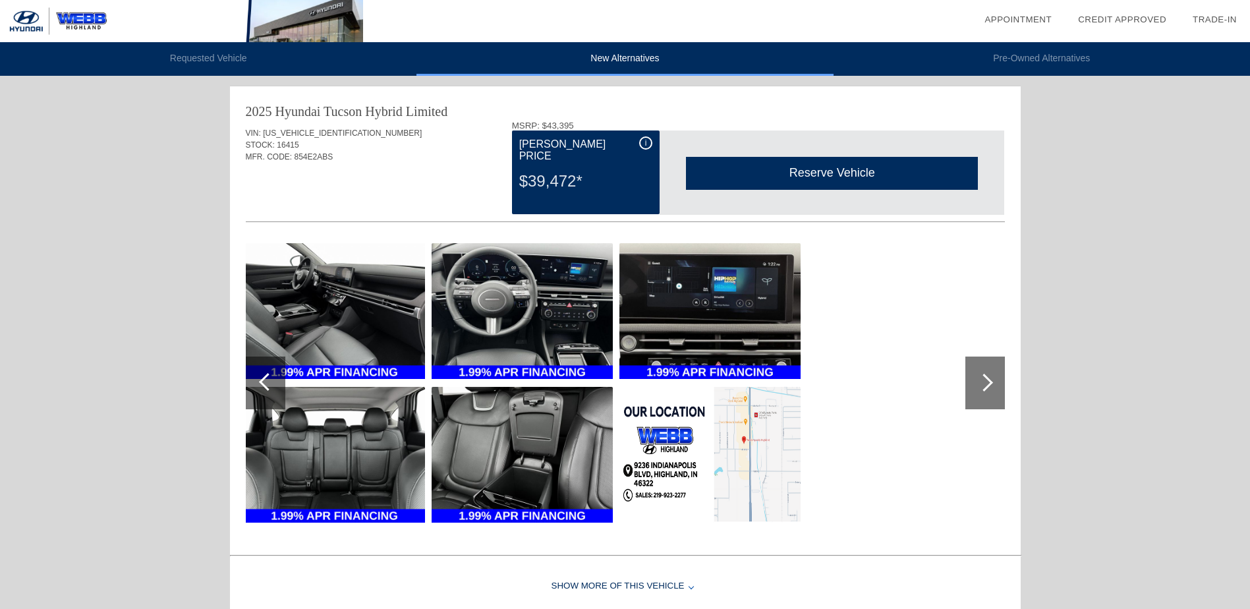
click at [985, 382] on div at bounding box center [985, 383] width 18 height 18
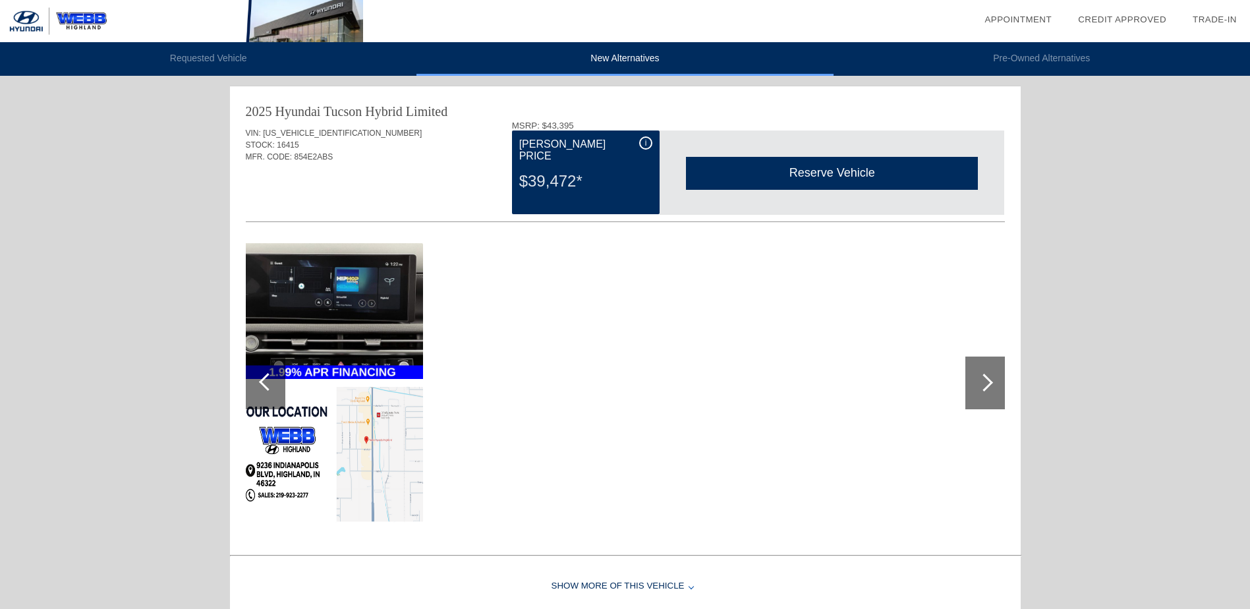
click at [268, 381] on div at bounding box center [268, 382] width 18 height 18
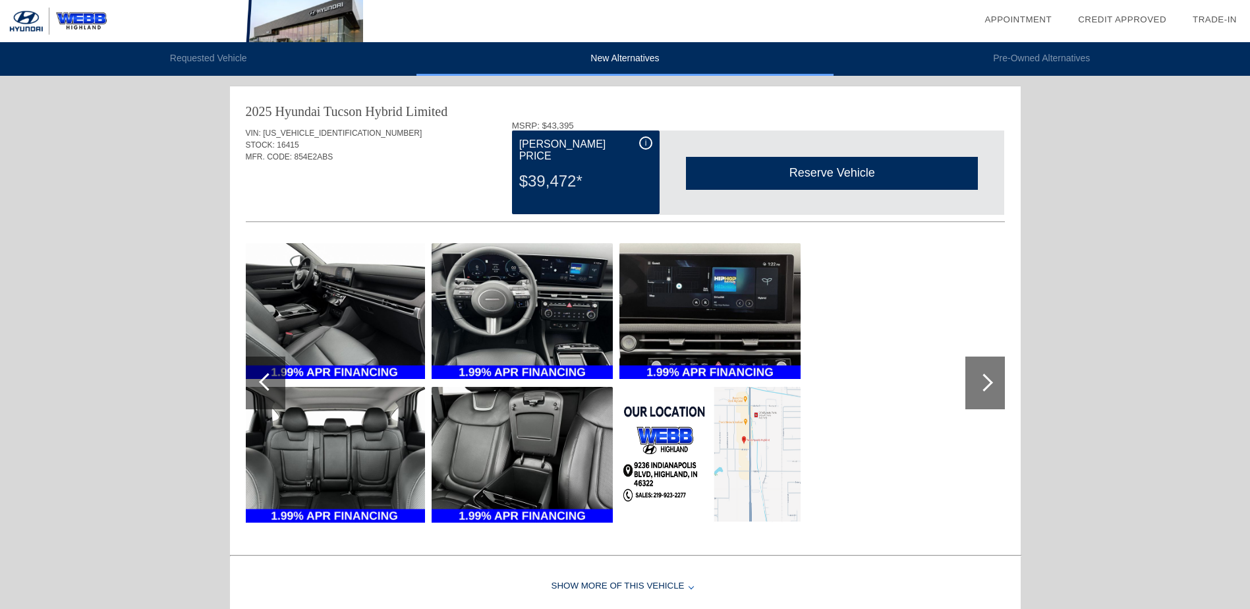
click at [268, 381] on div at bounding box center [268, 382] width 18 height 18
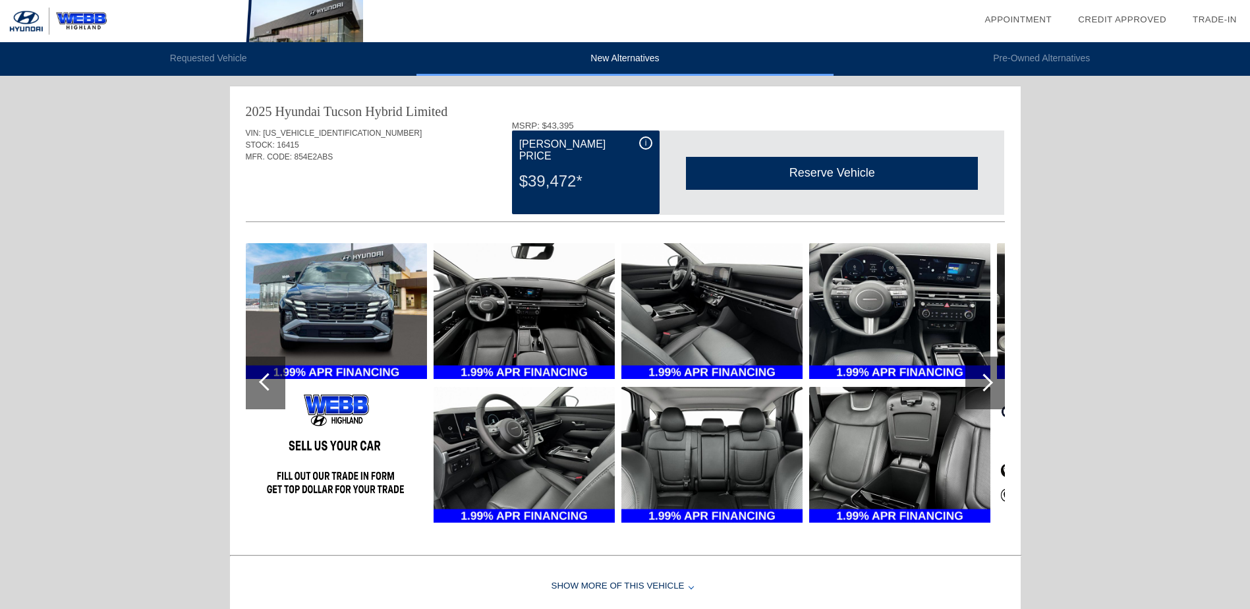
click at [647, 62] on li "New Alternatives" at bounding box center [625, 59] width 417 height 34
click at [1026, 51] on li "Pre-Owned Alternatives" at bounding box center [1042, 59] width 417 height 34
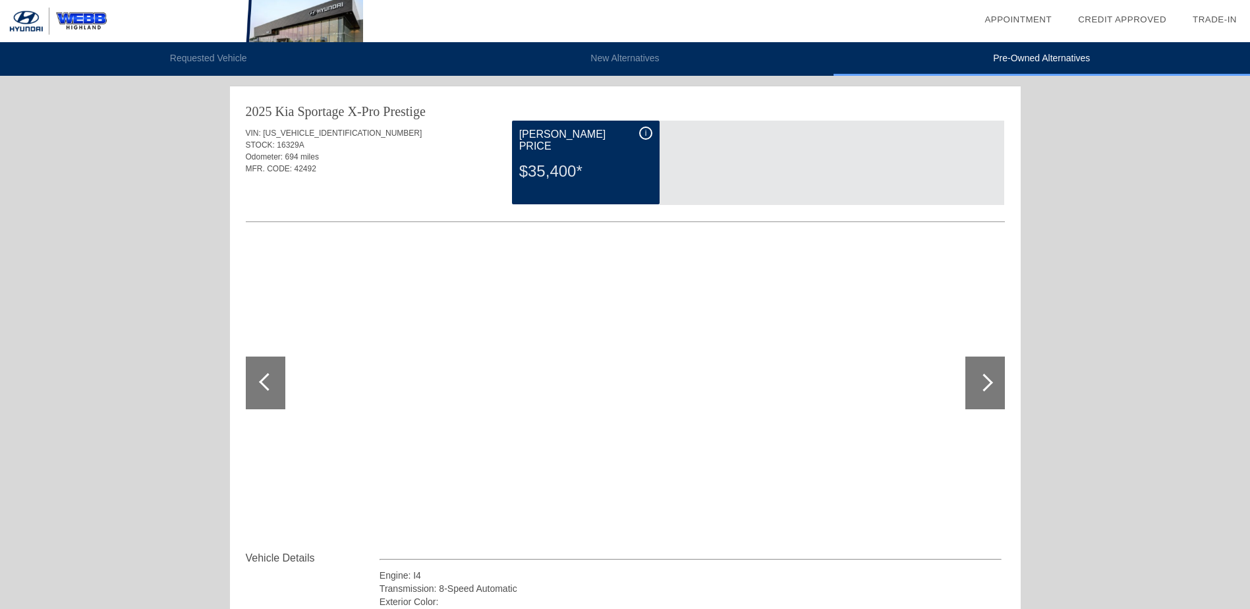
click at [995, 383] on div at bounding box center [986, 383] width 40 height 53
click at [608, 43] on li "New Alternatives" at bounding box center [625, 59] width 417 height 34
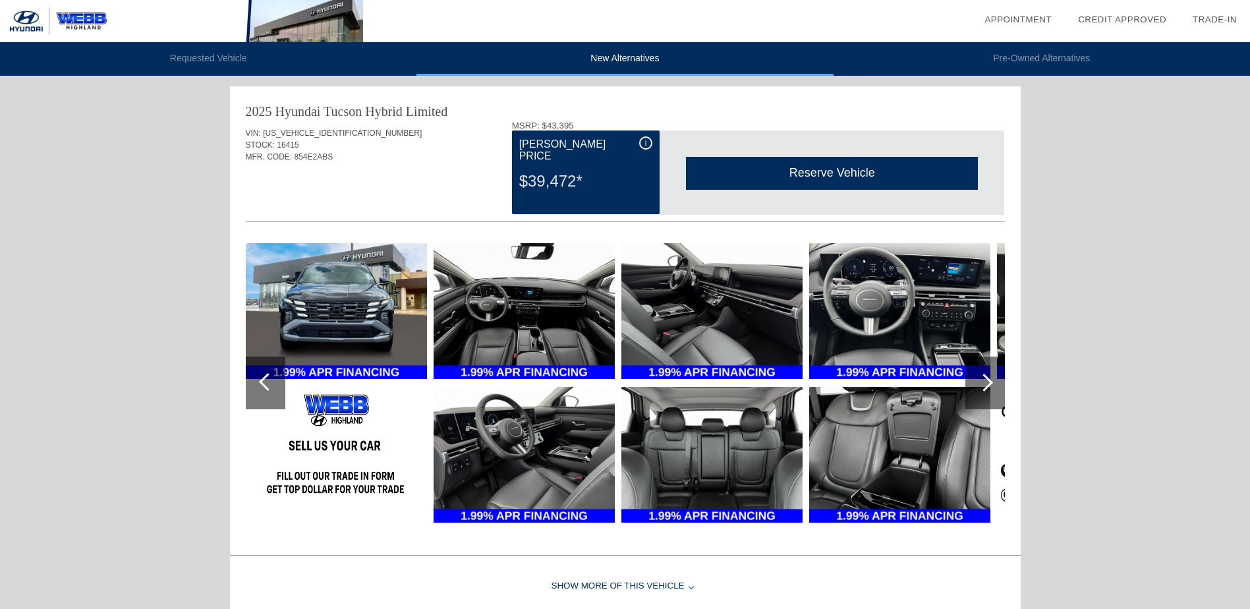
click at [256, 52] on li "Requested Vehicle" at bounding box center [208, 59] width 417 height 34
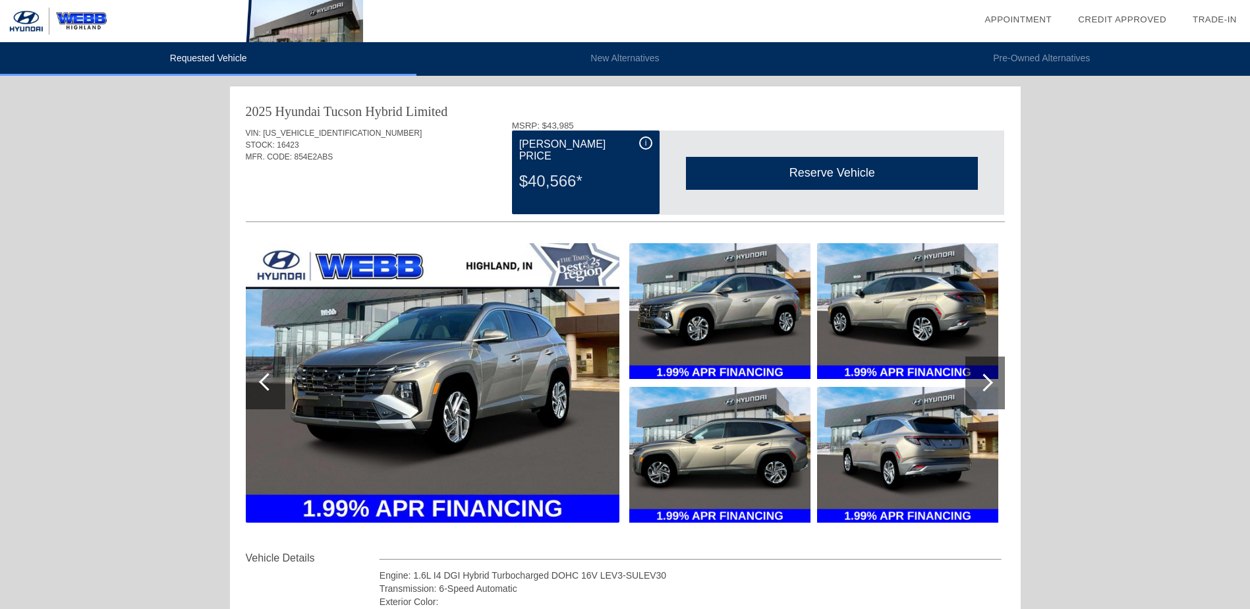
click at [502, 158] on div "MFR. CODE: 854E2ABS" at bounding box center [625, 157] width 759 height 12
